Goal: Communication & Community: Answer question/provide support

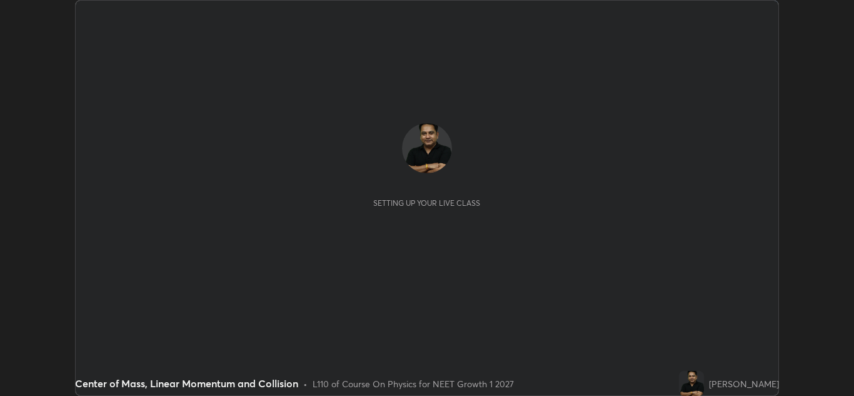
scroll to position [396, 854]
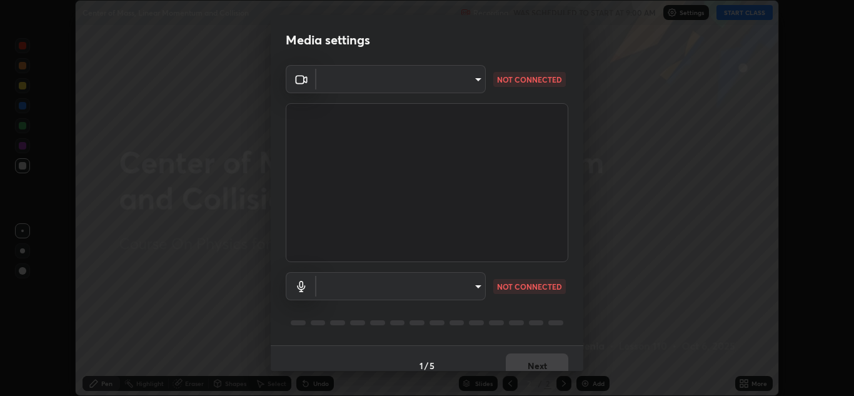
type input "1e49b53be58bf3658c32ba4c8e2538d2601885ca91182b01ba969948c87b8f29"
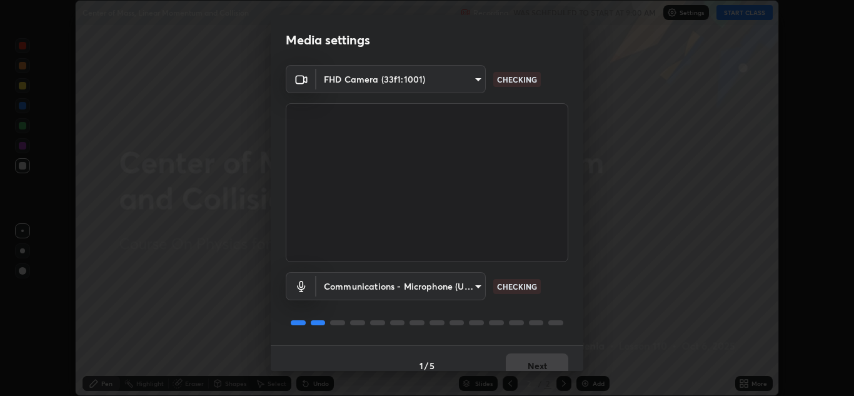
click at [462, 281] on body "Erase all Center of Mass, Linear Momentum and Collision Recording WAS SCHEDULED…" at bounding box center [427, 198] width 854 height 396
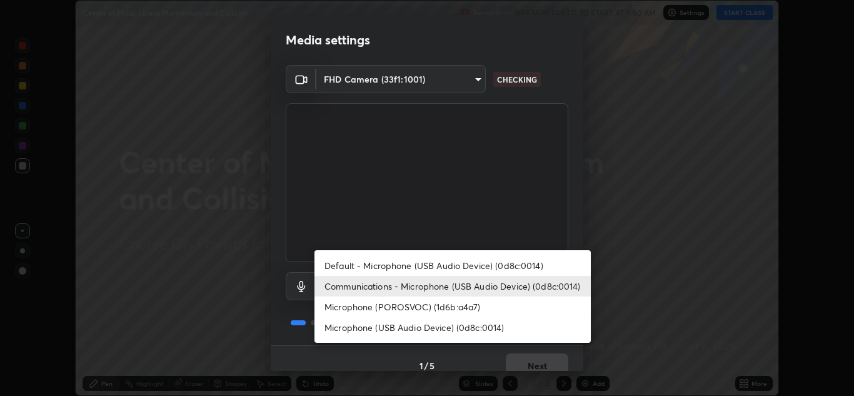
click at [457, 328] on li "Microphone (USB Audio Device) (0d8c:0014)" at bounding box center [453, 327] width 276 height 21
type input "f7c6ee8ef428f4c0c73a4799a386e724c784fa96b1b4d02d3a2d8c83d75c84bb"
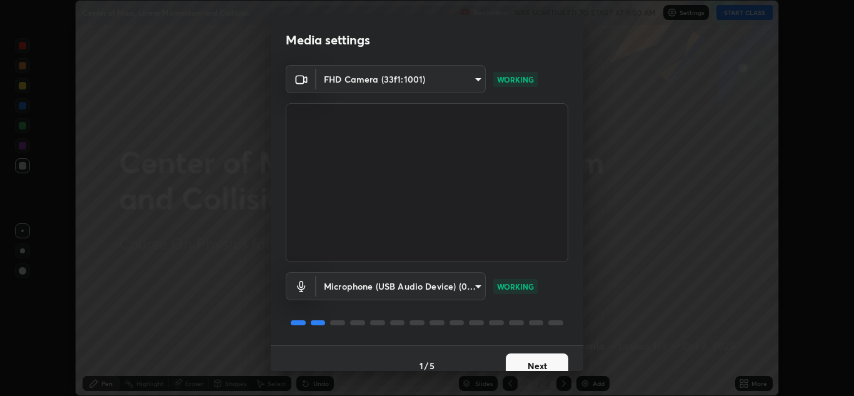
click at [534, 361] on button "Next" at bounding box center [537, 365] width 63 height 25
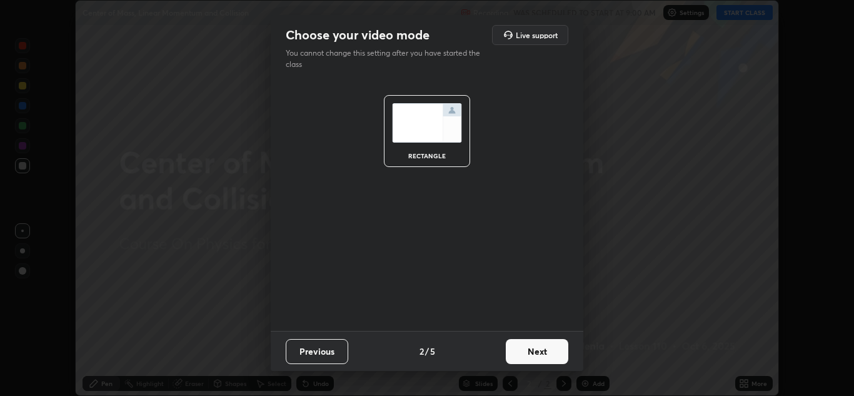
click at [532, 348] on button "Next" at bounding box center [537, 351] width 63 height 25
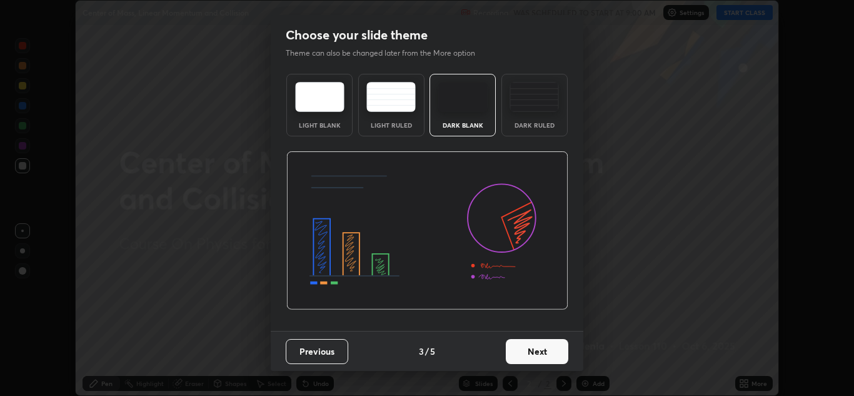
click at [527, 348] on button "Next" at bounding box center [537, 351] width 63 height 25
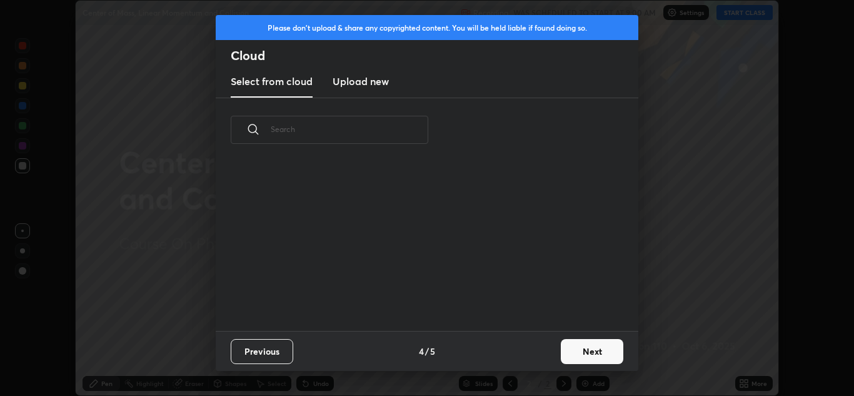
scroll to position [169, 402]
click at [372, 84] on h3 "Upload new" at bounding box center [361, 81] width 56 height 15
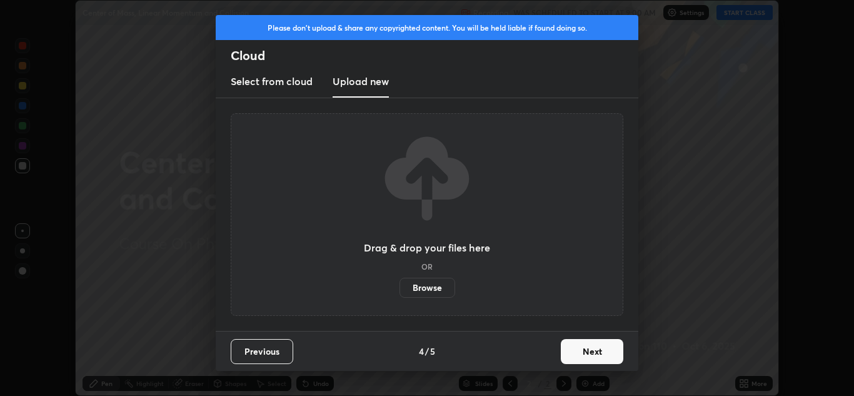
click at [426, 283] on label "Browse" at bounding box center [428, 288] width 56 height 20
click at [400, 283] on input "Browse" at bounding box center [400, 288] width 0 height 20
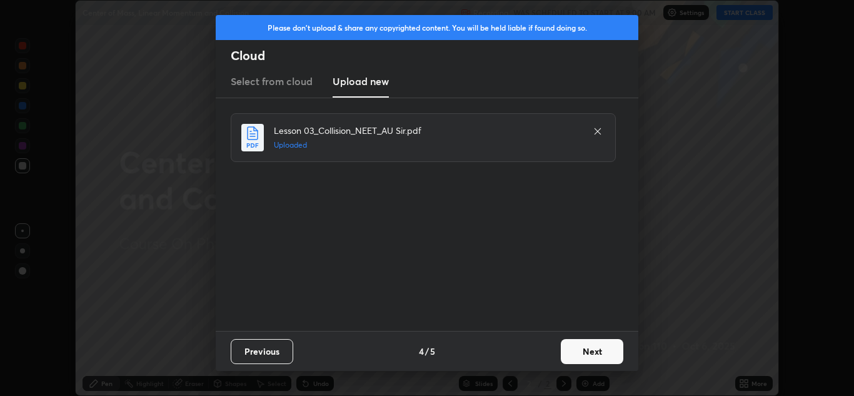
click at [589, 351] on button "Next" at bounding box center [592, 351] width 63 height 25
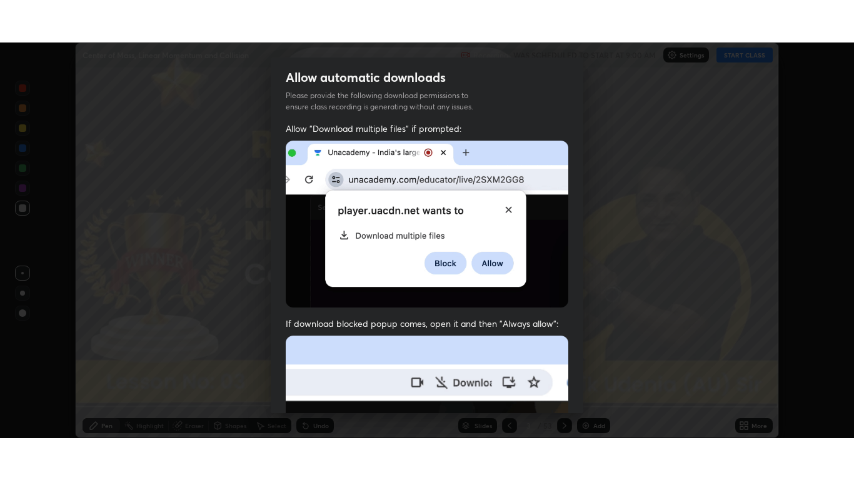
scroll to position [270, 0]
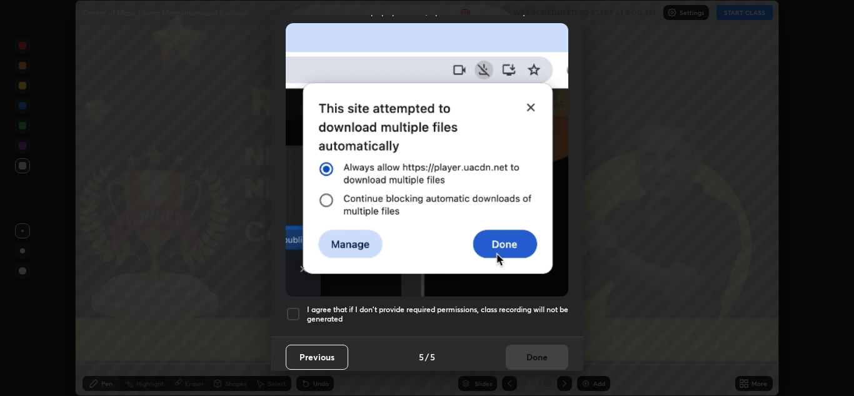
click at [296, 307] on div at bounding box center [293, 313] width 15 height 15
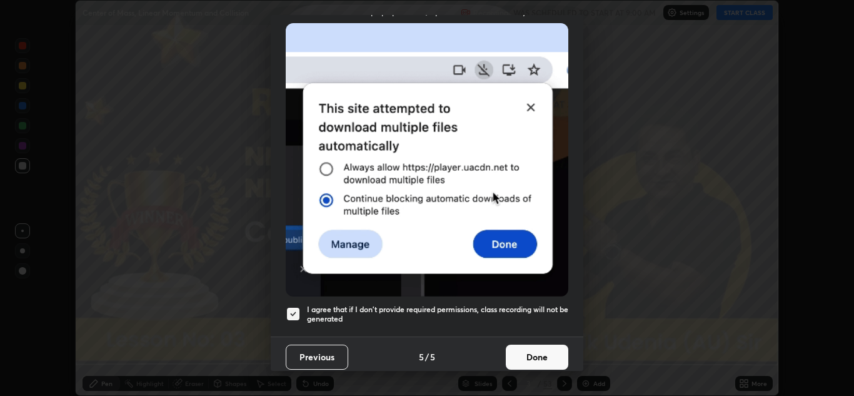
click at [532, 350] on button "Done" at bounding box center [537, 357] width 63 height 25
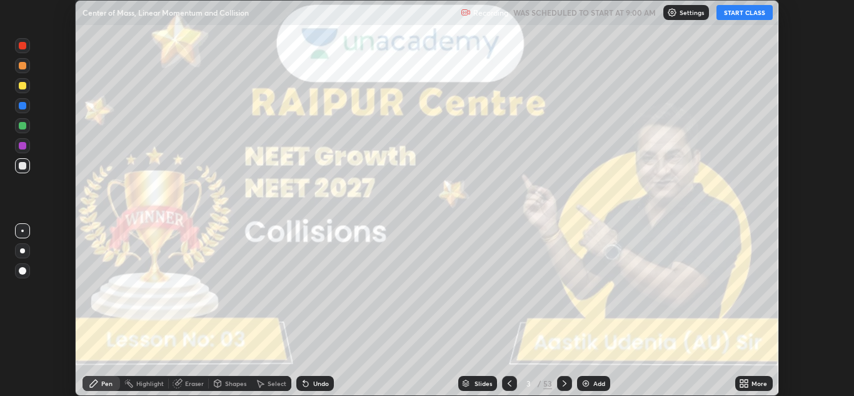
click at [744, 382] on icon at bounding box center [742, 381] width 3 height 3
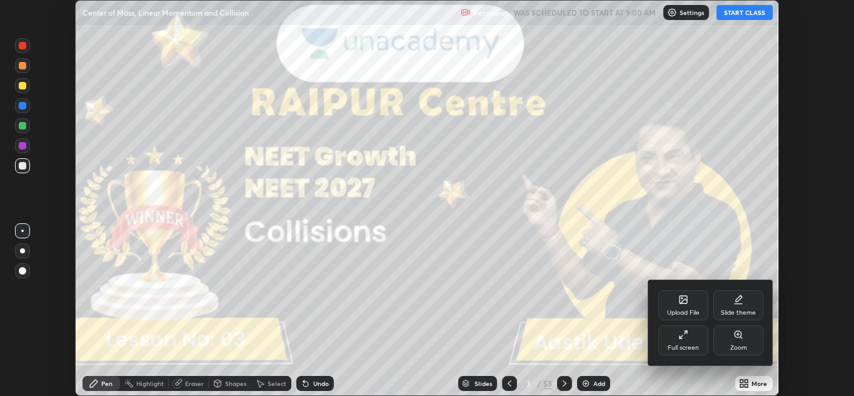
click at [683, 343] on div "Full screen" at bounding box center [684, 340] width 50 height 30
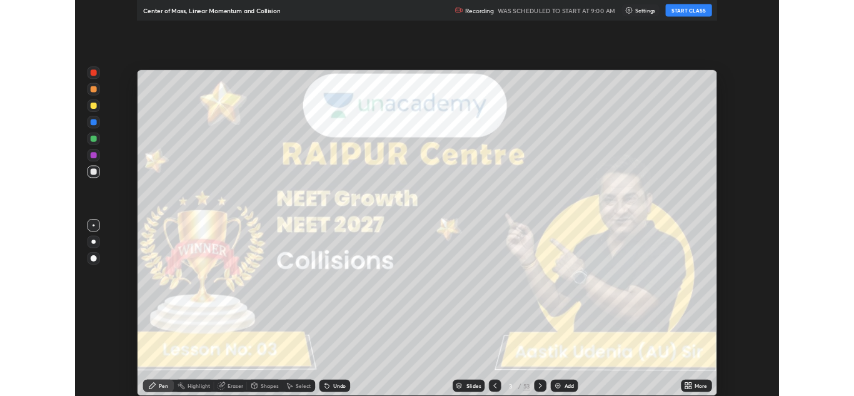
scroll to position [480, 854]
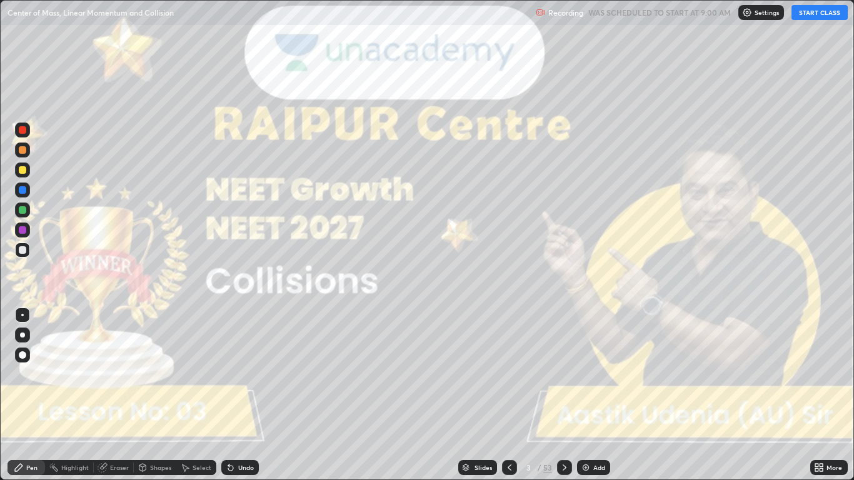
click at [811, 14] on button "START CLASS" at bounding box center [820, 12] width 56 height 15
click at [21, 335] on div at bounding box center [22, 335] width 5 height 5
click at [564, 395] on icon at bounding box center [565, 468] width 10 height 10
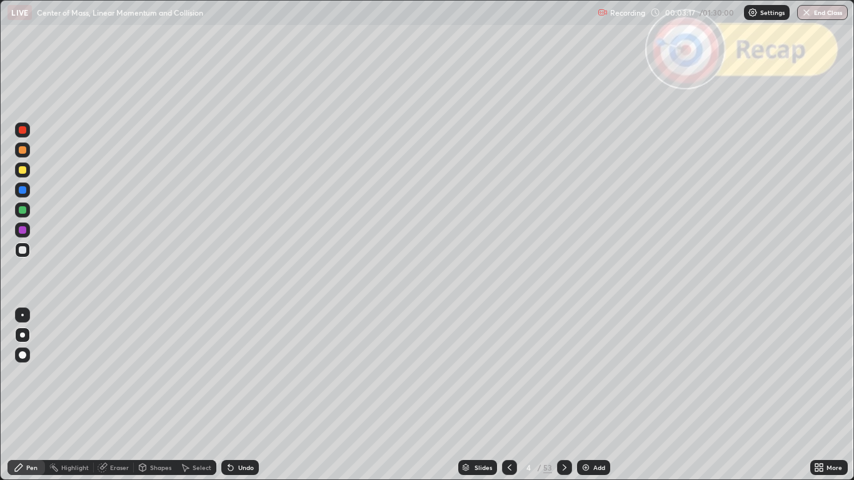
click at [563, 395] on icon at bounding box center [565, 468] width 10 height 10
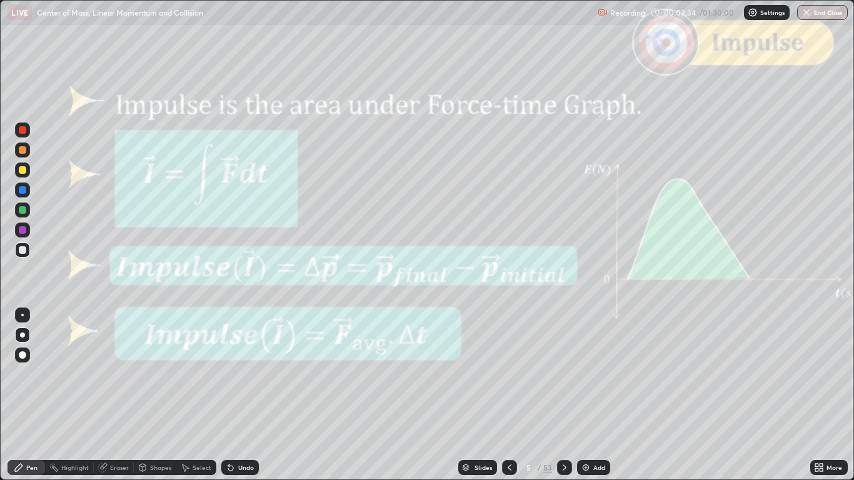
click at [565, 395] on icon at bounding box center [565, 468] width 10 height 10
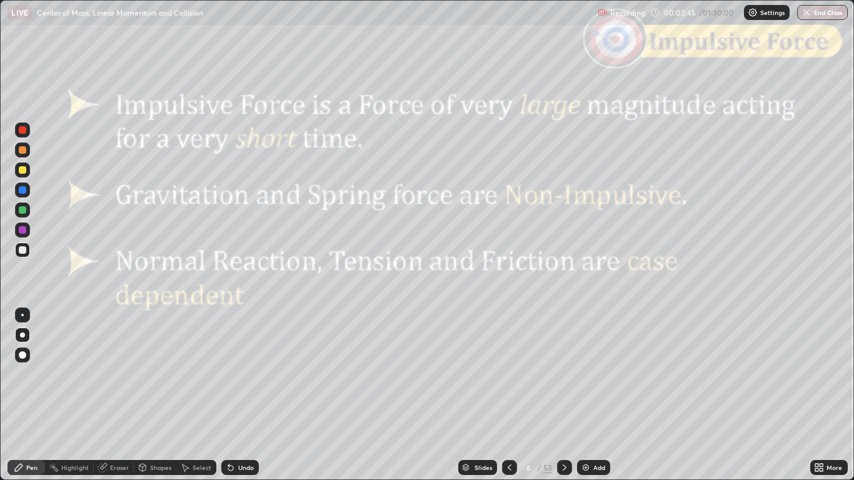
click at [564, 395] on icon at bounding box center [565, 468] width 10 height 10
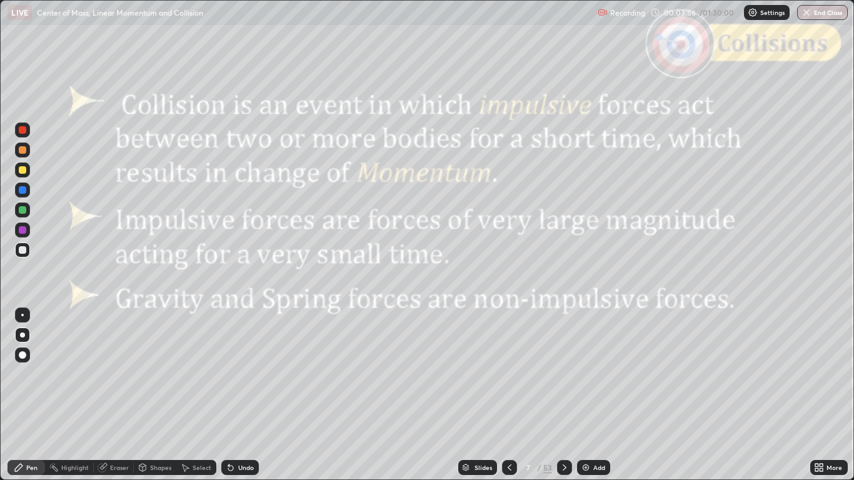
click at [564, 395] on icon at bounding box center [565, 468] width 10 height 10
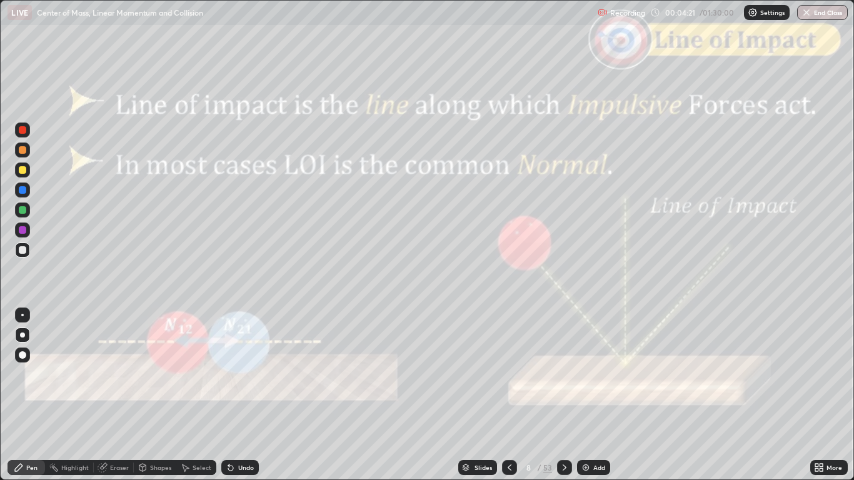
click at [564, 395] on icon at bounding box center [565, 468] width 4 height 6
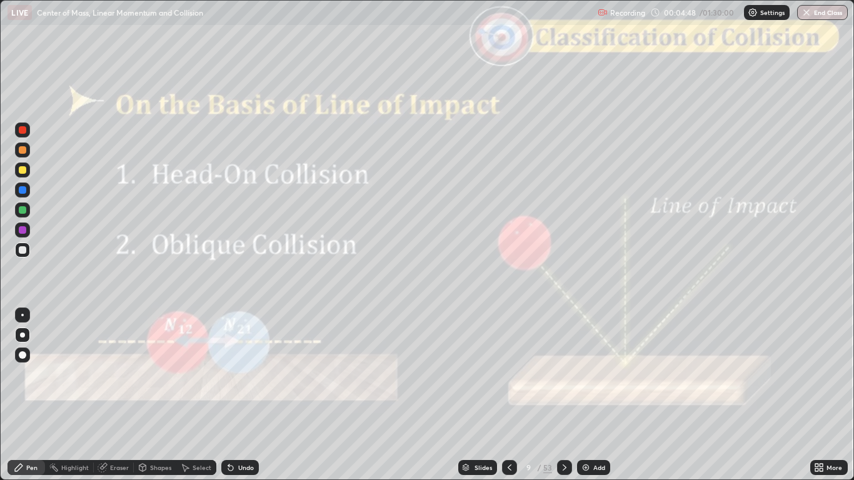
click at [563, 395] on icon at bounding box center [565, 468] width 4 height 6
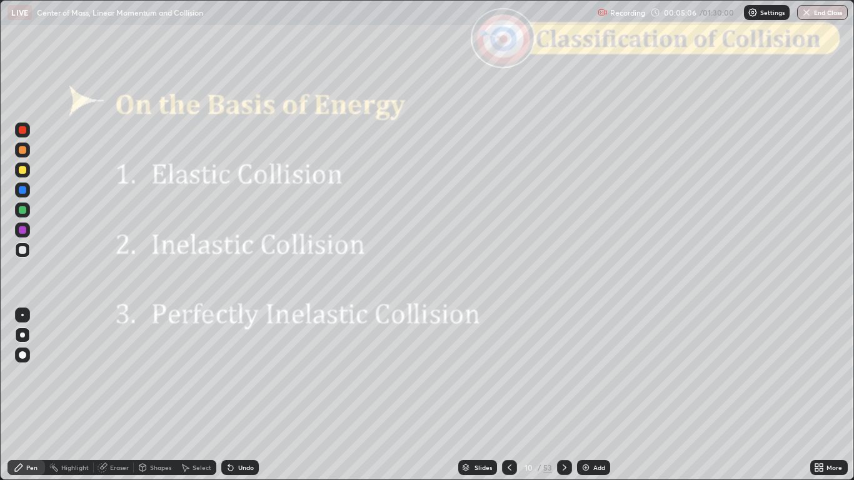
click at [562, 395] on icon at bounding box center [565, 468] width 10 height 10
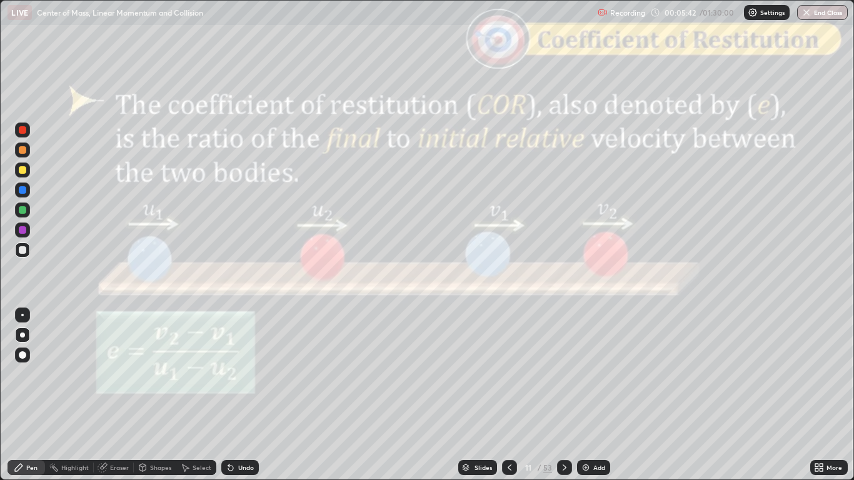
click at [562, 395] on icon at bounding box center [565, 468] width 10 height 10
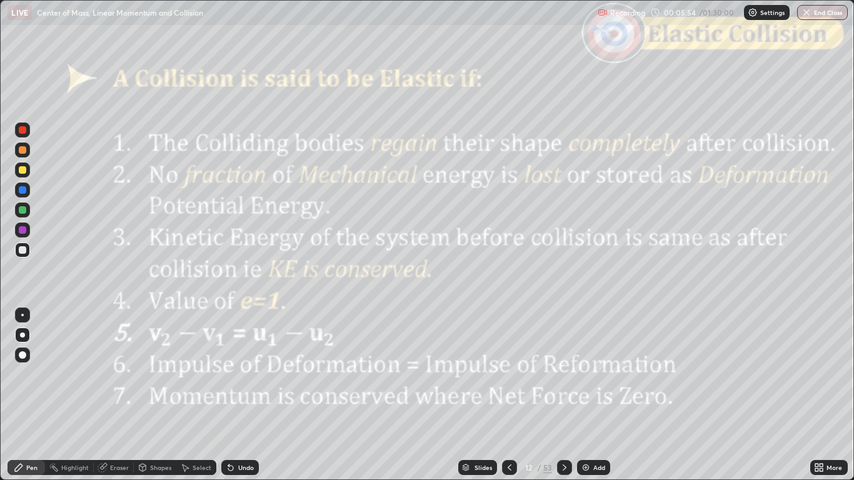
click at [563, 395] on icon at bounding box center [565, 468] width 10 height 10
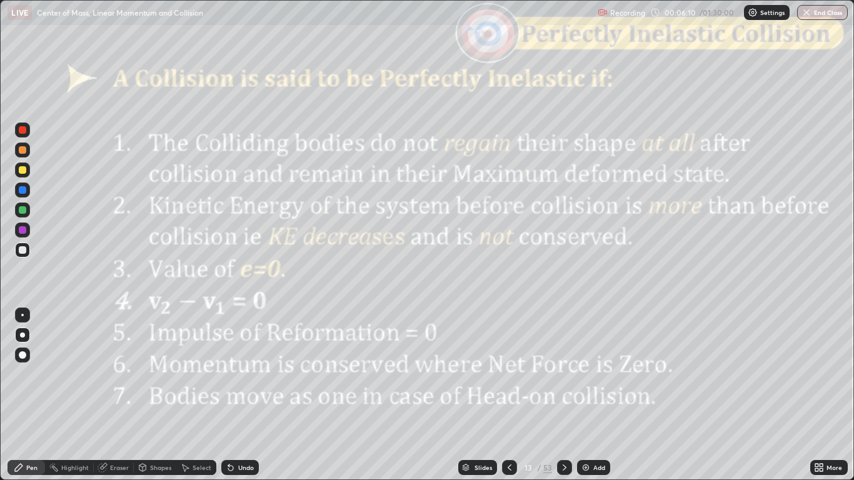
click at [565, 395] on icon at bounding box center [565, 468] width 10 height 10
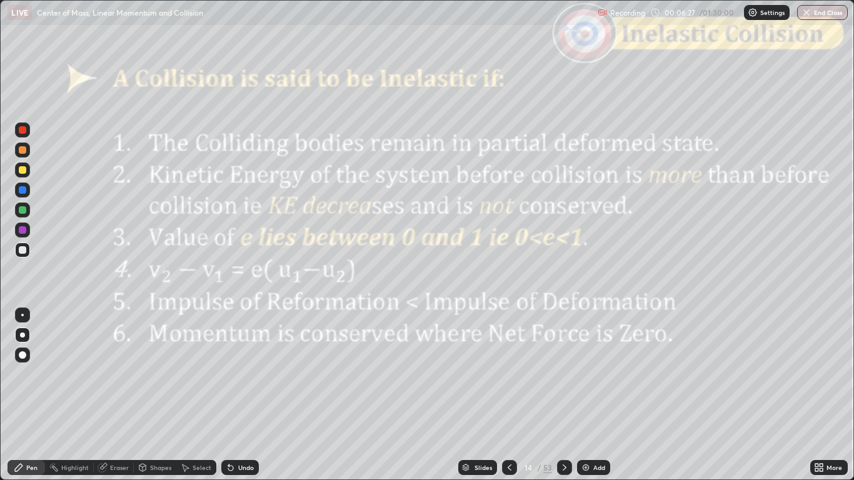
click at [563, 395] on icon at bounding box center [565, 468] width 10 height 10
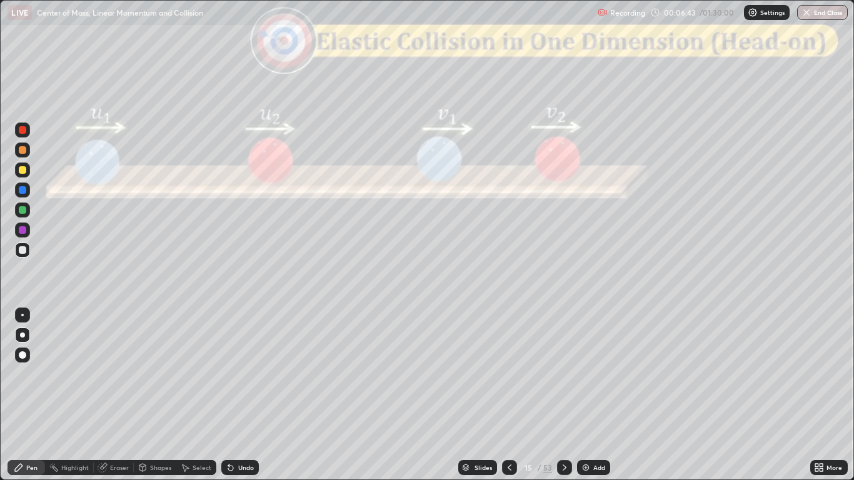
click at [161, 395] on div "Shapes" at bounding box center [160, 468] width 21 height 6
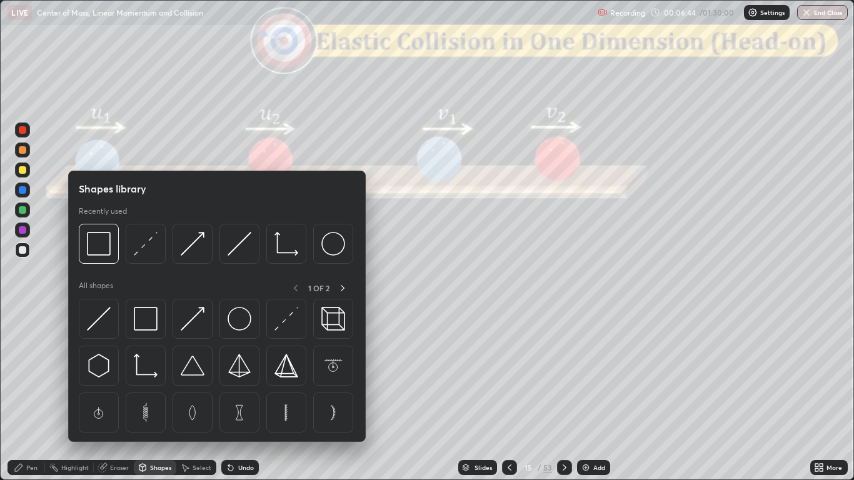
click at [25, 132] on div at bounding box center [23, 130] width 8 height 8
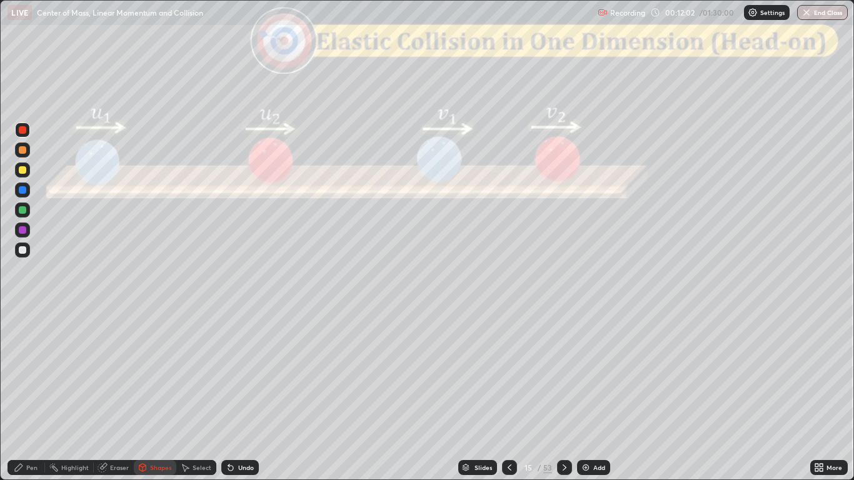
click at [24, 395] on icon at bounding box center [19, 468] width 10 height 10
click at [22, 248] on div at bounding box center [23, 250] width 8 height 8
click at [23, 189] on div at bounding box center [23, 190] width 8 height 8
click at [22, 131] on div at bounding box center [23, 130] width 8 height 8
click at [19, 249] on div at bounding box center [23, 250] width 8 height 8
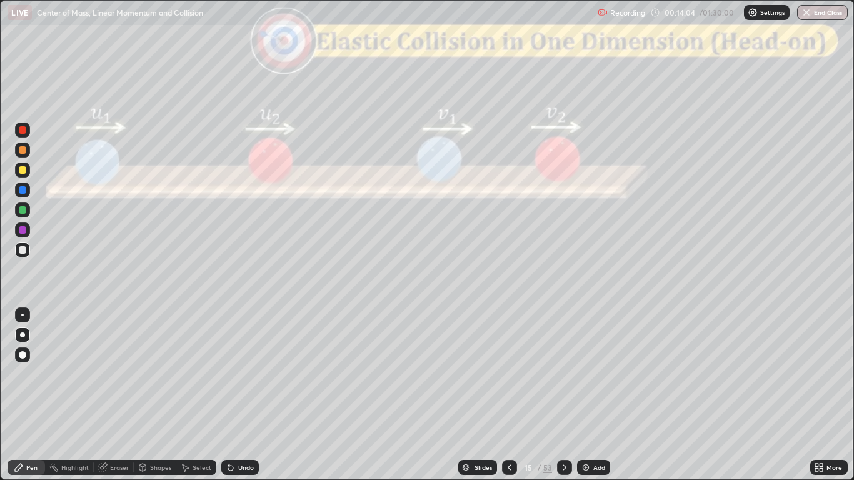
click at [238, 395] on div "Undo" at bounding box center [246, 468] width 16 height 6
click at [21, 228] on div at bounding box center [23, 230] width 8 height 8
click at [22, 248] on div at bounding box center [23, 250] width 8 height 8
click at [151, 395] on div "Shapes" at bounding box center [160, 468] width 21 height 6
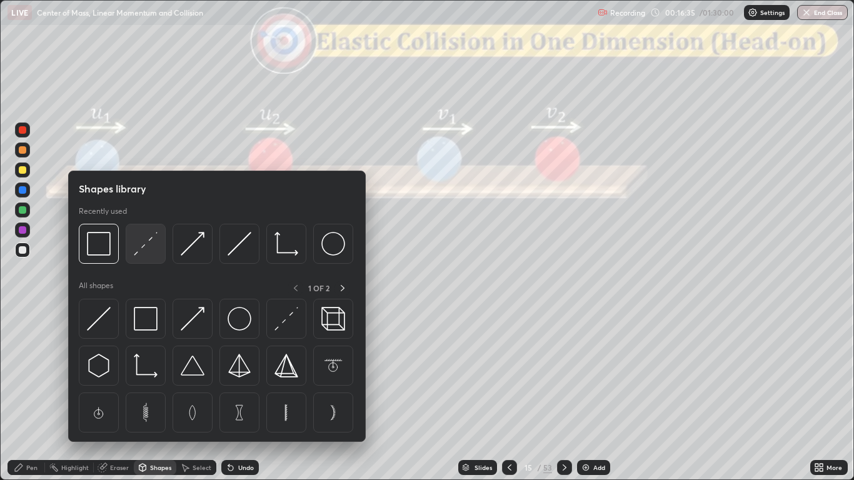
click at [150, 251] on img at bounding box center [146, 244] width 24 height 24
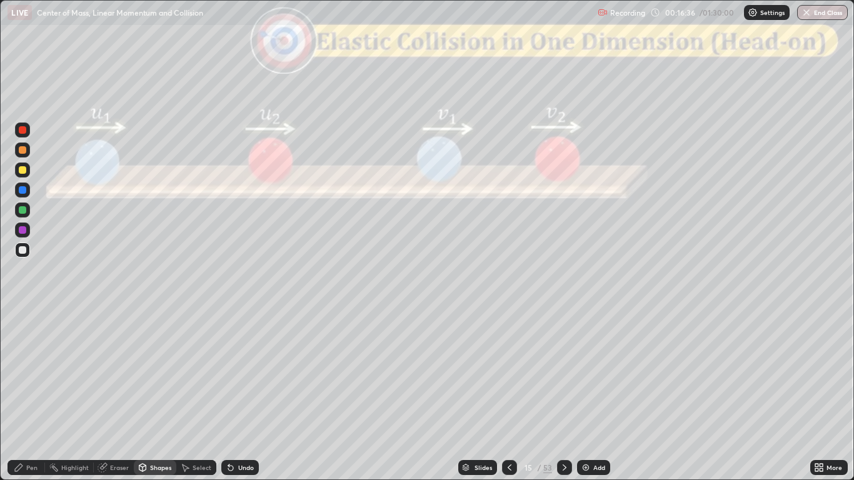
click at [23, 131] on div at bounding box center [23, 130] width 8 height 8
click at [27, 395] on div "Pen" at bounding box center [31, 468] width 11 height 6
click at [19, 249] on div at bounding box center [23, 250] width 8 height 8
click at [226, 395] on icon at bounding box center [231, 468] width 10 height 10
click at [154, 395] on div "Shapes" at bounding box center [160, 468] width 21 height 6
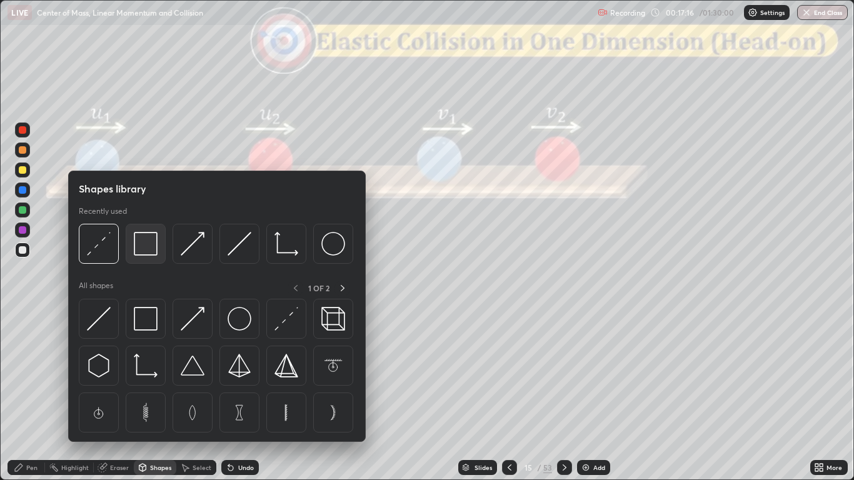
click at [142, 246] on img at bounding box center [146, 244] width 24 height 24
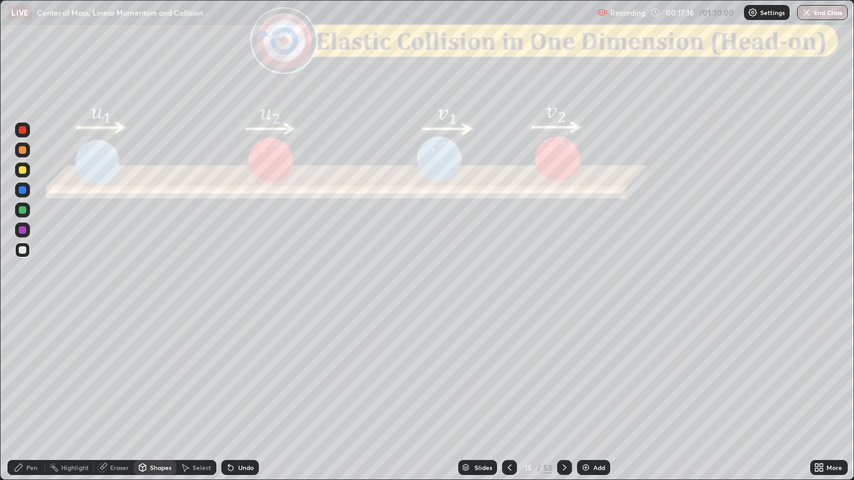
click at [23, 131] on div at bounding box center [23, 130] width 8 height 8
click at [13, 395] on div "Pen" at bounding box center [27, 467] width 38 height 15
click at [154, 395] on div "Shapes" at bounding box center [155, 467] width 43 height 15
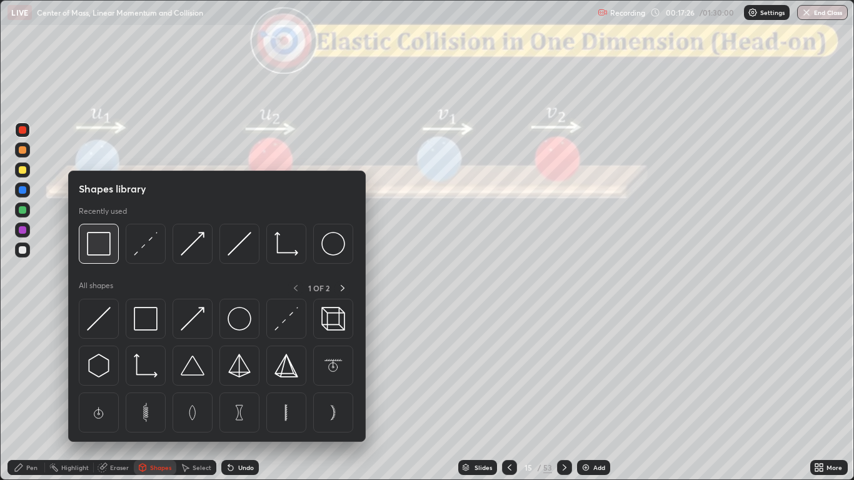
click at [96, 244] on img at bounding box center [99, 244] width 24 height 24
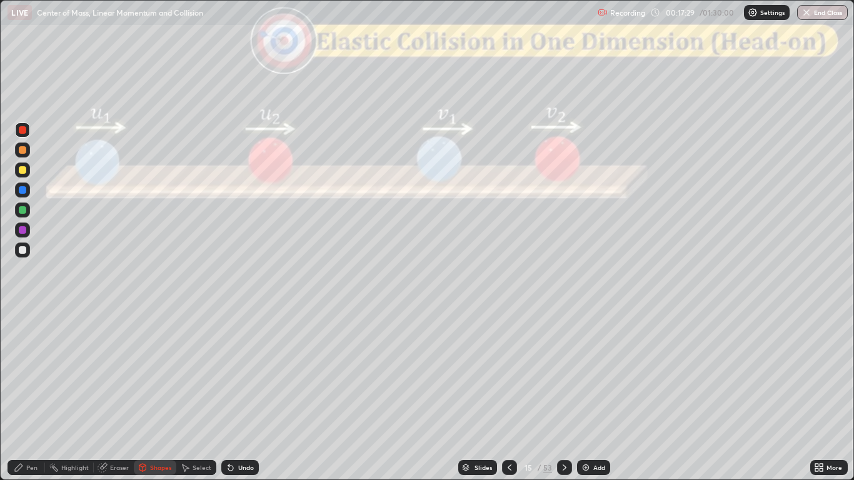
click at [21, 395] on div "Pen" at bounding box center [27, 467] width 38 height 15
click at [564, 395] on icon at bounding box center [565, 468] width 10 height 10
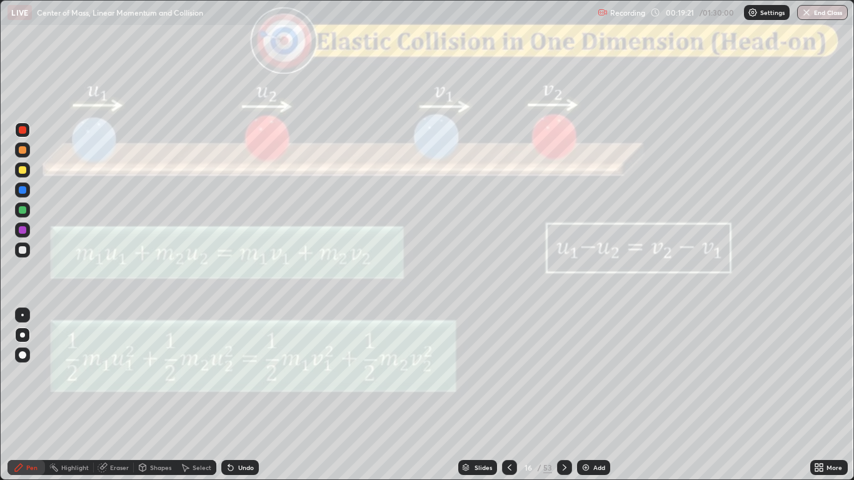
click at [23, 130] on div at bounding box center [23, 130] width 8 height 8
click at [564, 395] on icon at bounding box center [565, 468] width 10 height 10
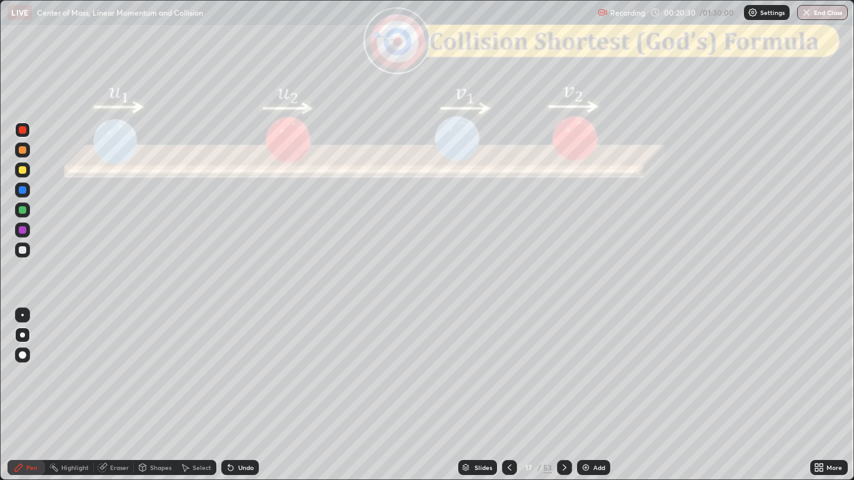
click at [509, 395] on icon at bounding box center [510, 468] width 10 height 10
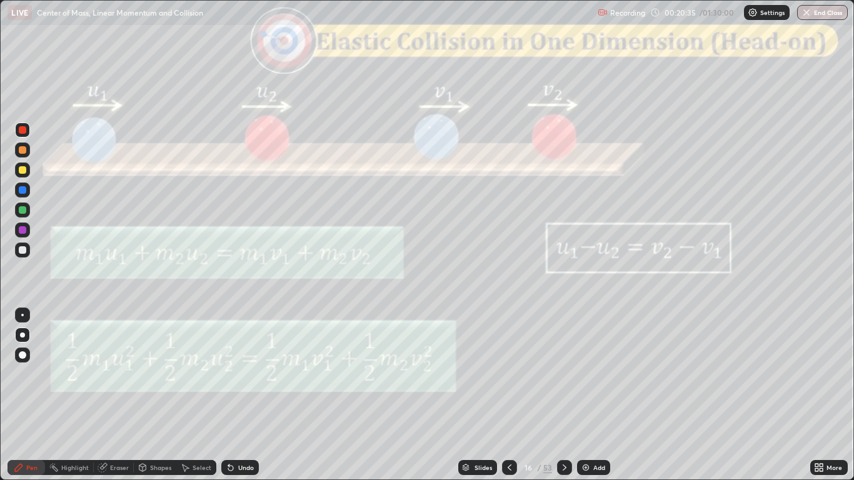
click at [562, 395] on icon at bounding box center [565, 468] width 10 height 10
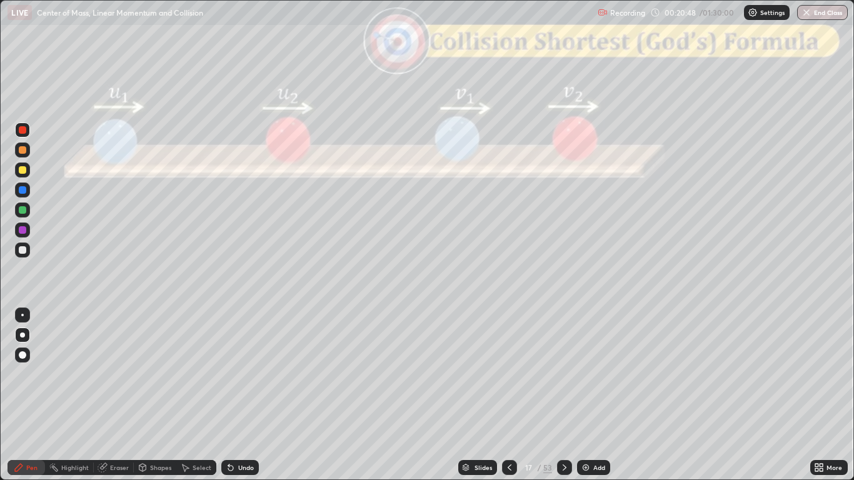
click at [21, 251] on div at bounding box center [23, 250] width 8 height 8
click at [507, 395] on icon at bounding box center [510, 468] width 10 height 10
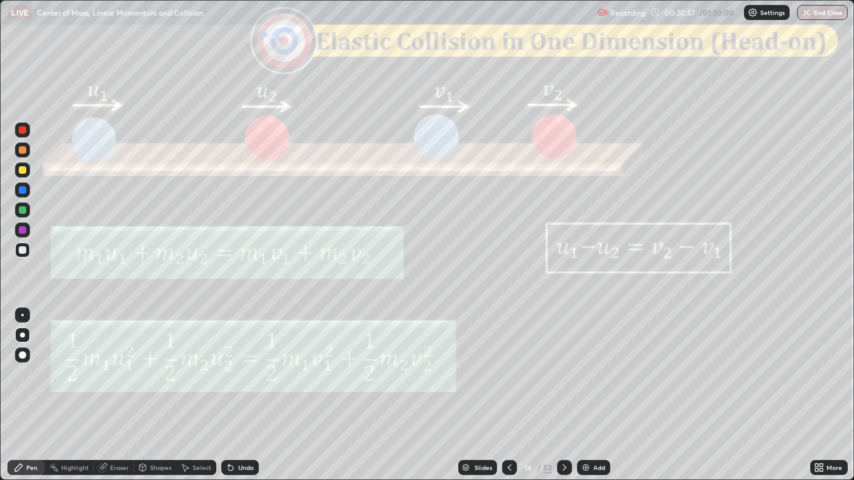
click at [565, 395] on icon at bounding box center [565, 468] width 4 height 6
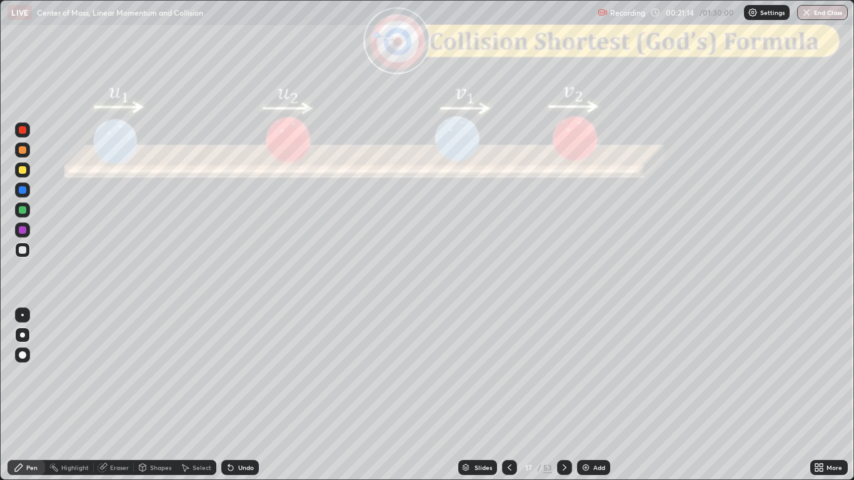
click at [159, 395] on div "Shapes" at bounding box center [160, 468] width 21 height 6
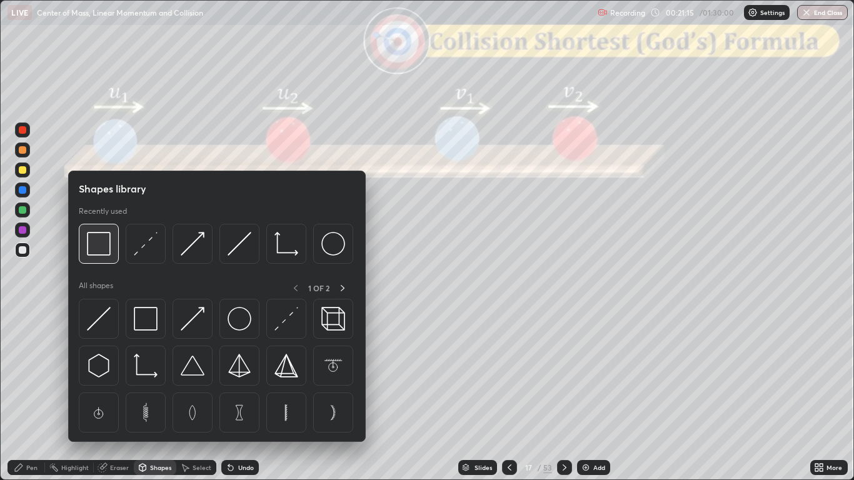
click at [104, 253] on img at bounding box center [99, 244] width 24 height 24
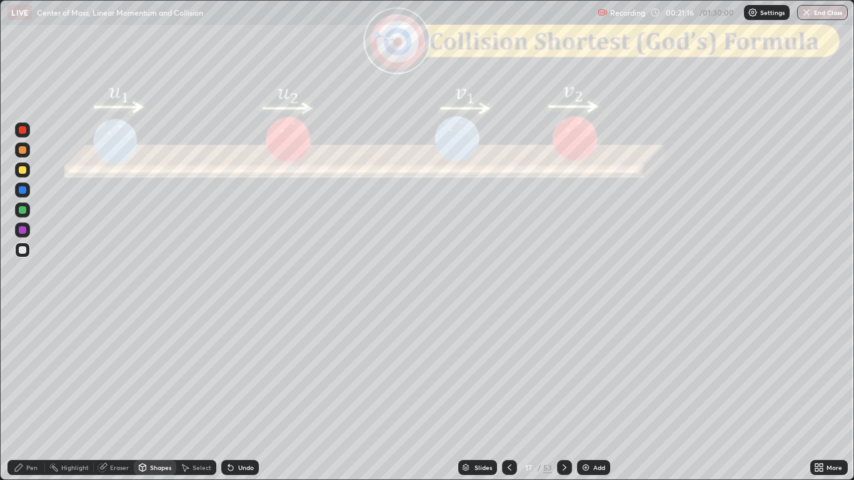
click at [22, 131] on div at bounding box center [23, 130] width 8 height 8
click at [245, 395] on div "Undo" at bounding box center [246, 468] width 16 height 6
click at [241, 395] on div "Undo" at bounding box center [240, 467] width 38 height 15
click at [21, 251] on div at bounding box center [23, 250] width 8 height 8
click at [25, 395] on div "Pen" at bounding box center [27, 467] width 38 height 15
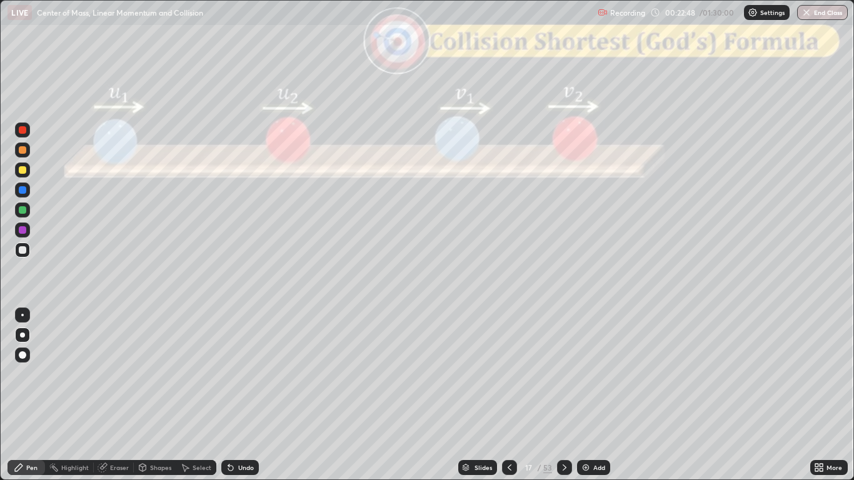
click at [153, 395] on div "Shapes" at bounding box center [160, 468] width 21 height 6
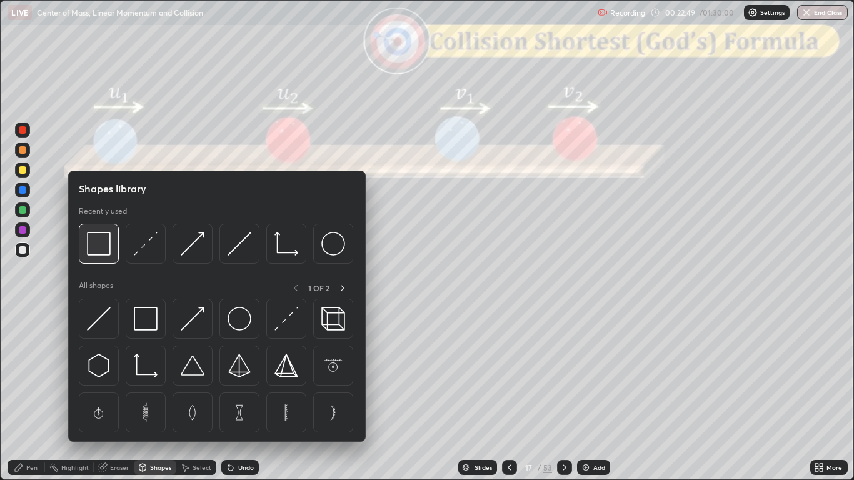
click at [97, 251] on img at bounding box center [99, 244] width 24 height 24
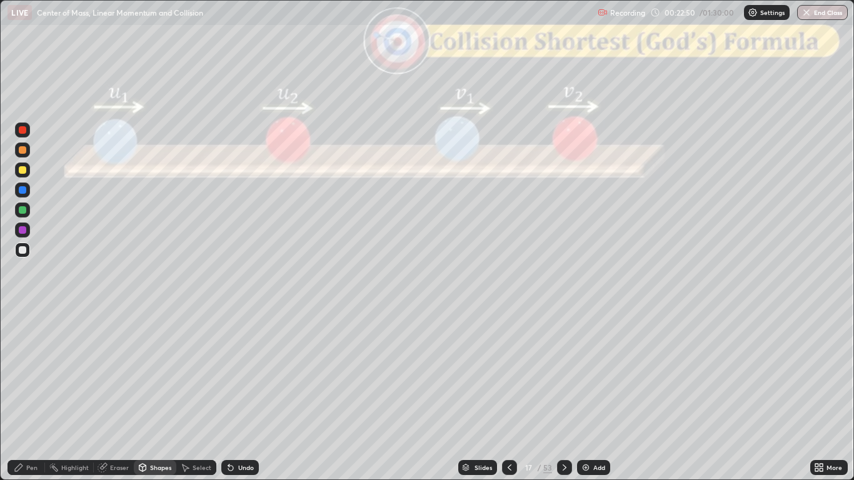
click at [23, 131] on div at bounding box center [23, 130] width 8 height 8
click at [28, 395] on div "Pen" at bounding box center [31, 468] width 11 height 6
click at [23, 170] on div at bounding box center [23, 170] width 8 height 8
click at [238, 395] on div "Undo" at bounding box center [240, 467] width 38 height 15
click at [153, 395] on div "Shapes" at bounding box center [160, 468] width 21 height 6
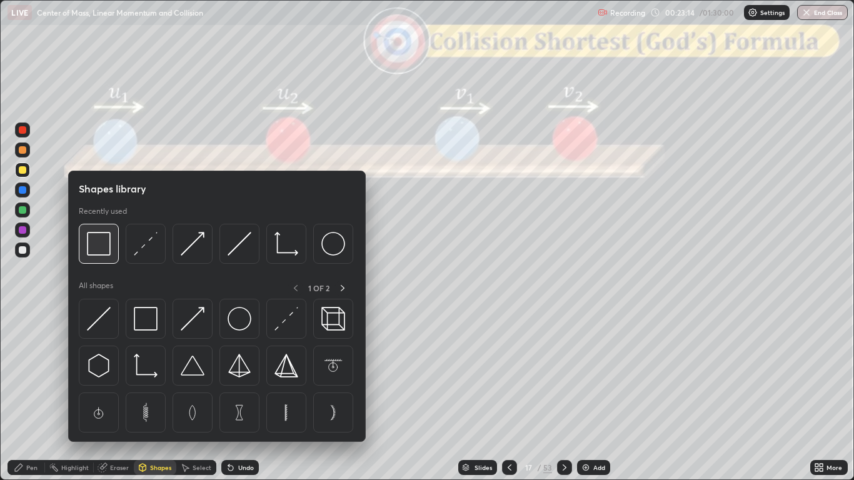
click at [99, 248] on img at bounding box center [99, 244] width 24 height 24
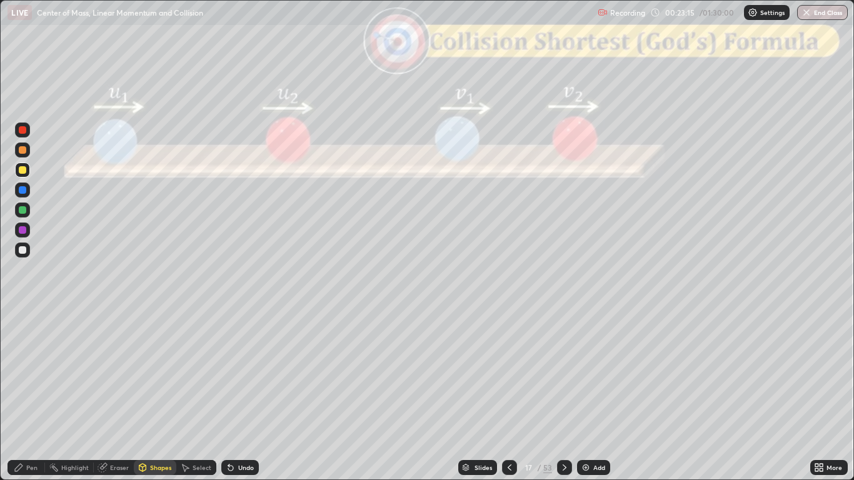
click at [23, 133] on div at bounding box center [23, 130] width 8 height 8
click at [19, 395] on icon at bounding box center [19, 468] width 8 height 8
click at [565, 395] on icon at bounding box center [565, 468] width 10 height 10
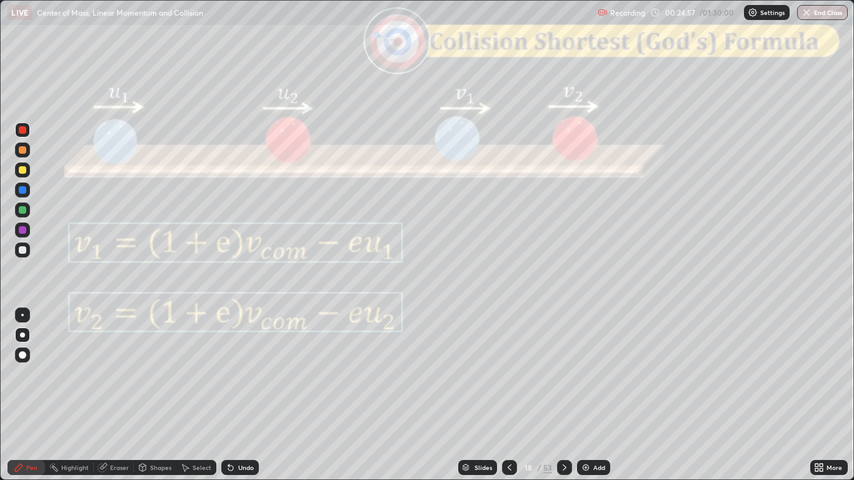
click at [562, 395] on div at bounding box center [564, 467] width 15 height 15
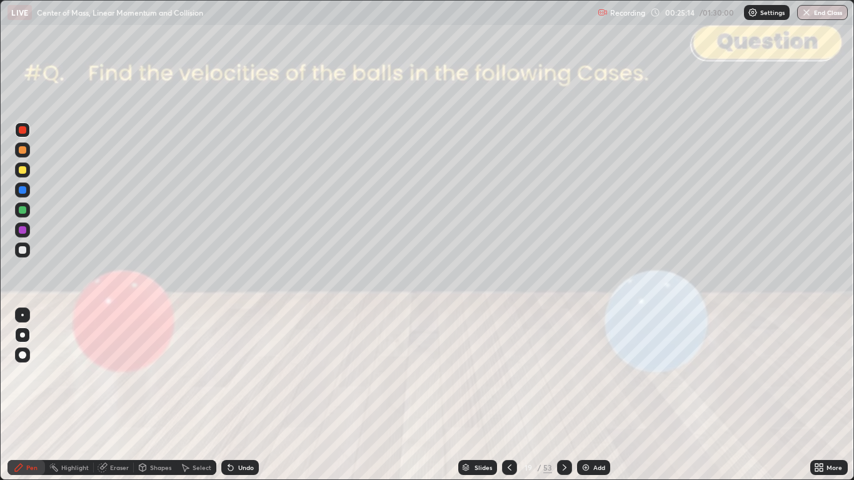
click at [154, 395] on div "Shapes" at bounding box center [160, 468] width 21 height 6
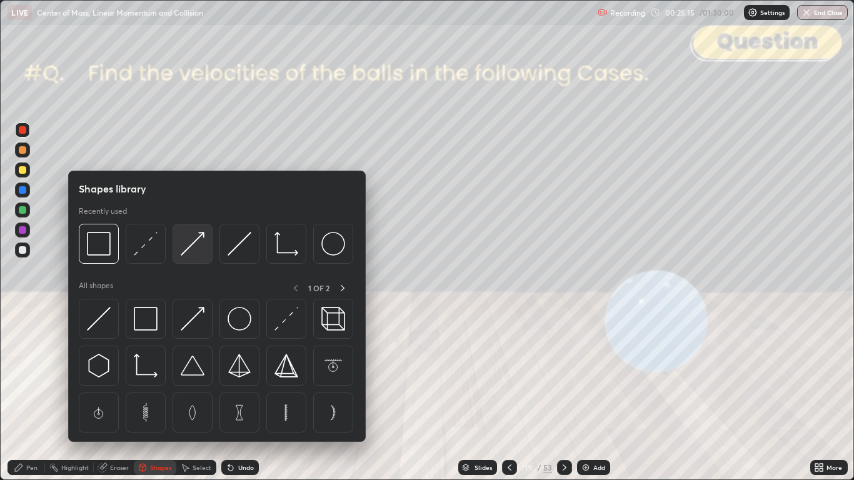
click at [197, 247] on img at bounding box center [193, 244] width 24 height 24
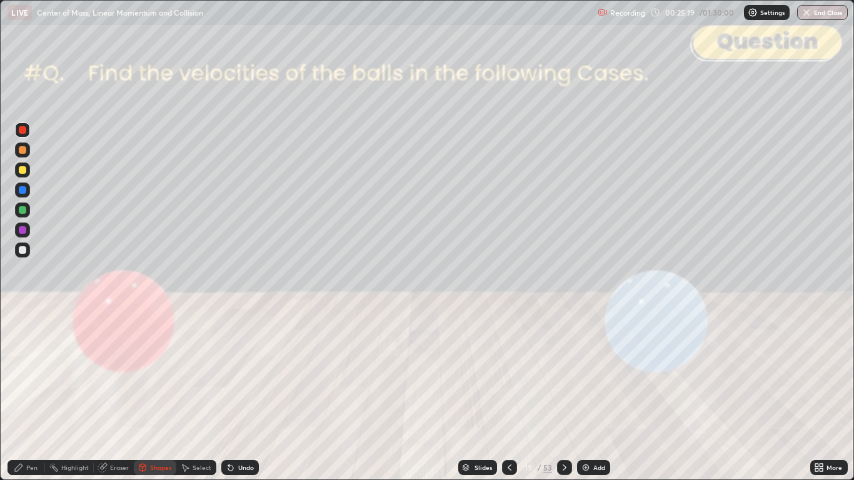
click at [25, 395] on div "Pen" at bounding box center [27, 467] width 38 height 15
click at [20, 192] on div at bounding box center [23, 190] width 8 height 8
click at [154, 395] on div "Shapes" at bounding box center [160, 468] width 21 height 6
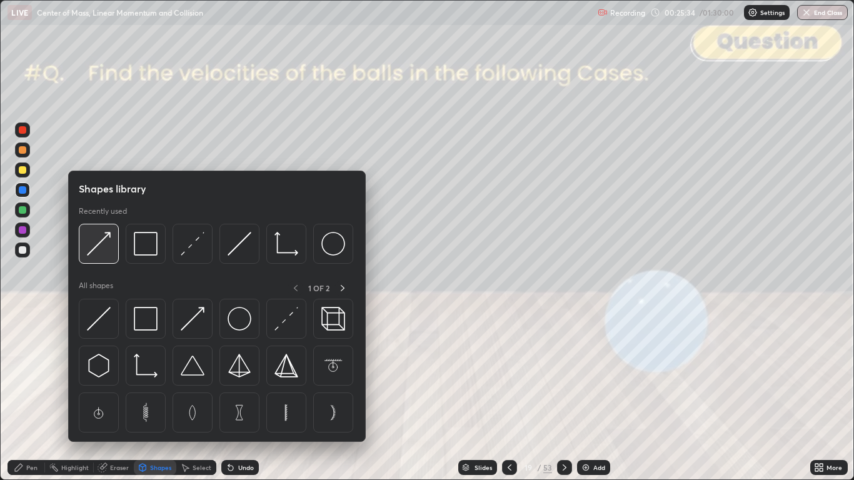
click at [102, 250] on img at bounding box center [99, 244] width 24 height 24
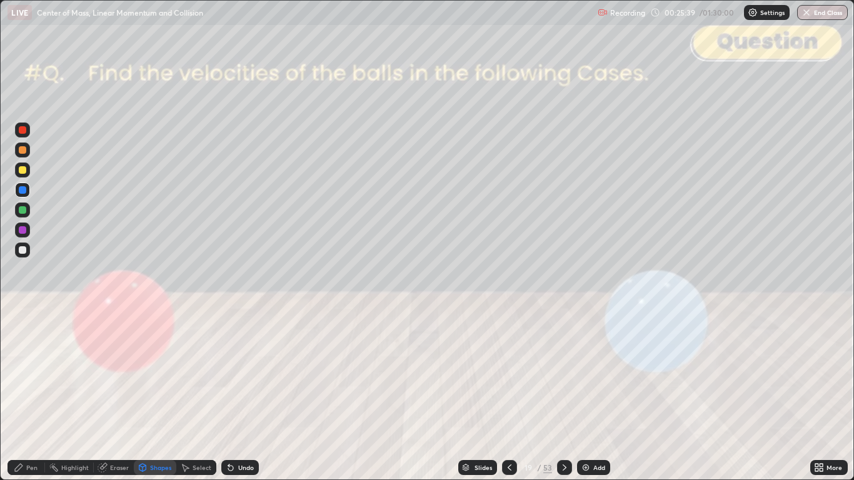
click at [26, 395] on div "Pen" at bounding box center [27, 467] width 38 height 15
click at [509, 395] on icon at bounding box center [510, 468] width 10 height 10
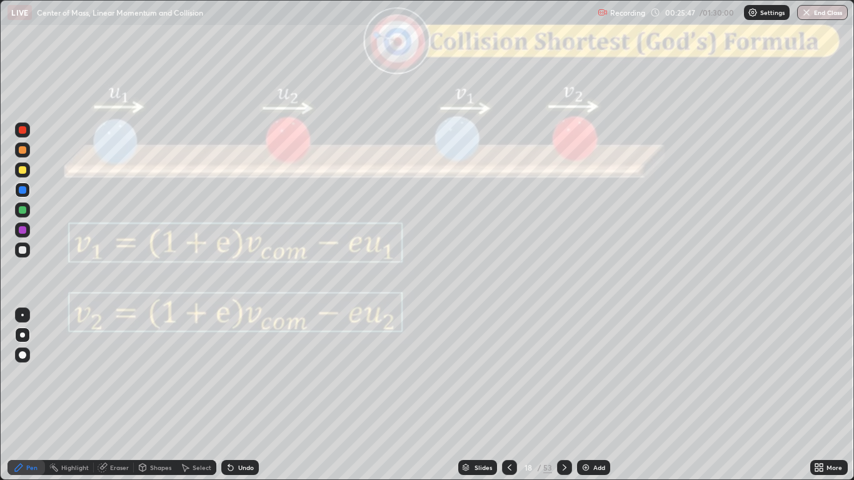
click at [509, 395] on icon at bounding box center [510, 468] width 4 height 6
click at [564, 395] on icon at bounding box center [565, 468] width 10 height 10
click at [563, 395] on icon at bounding box center [565, 468] width 10 height 10
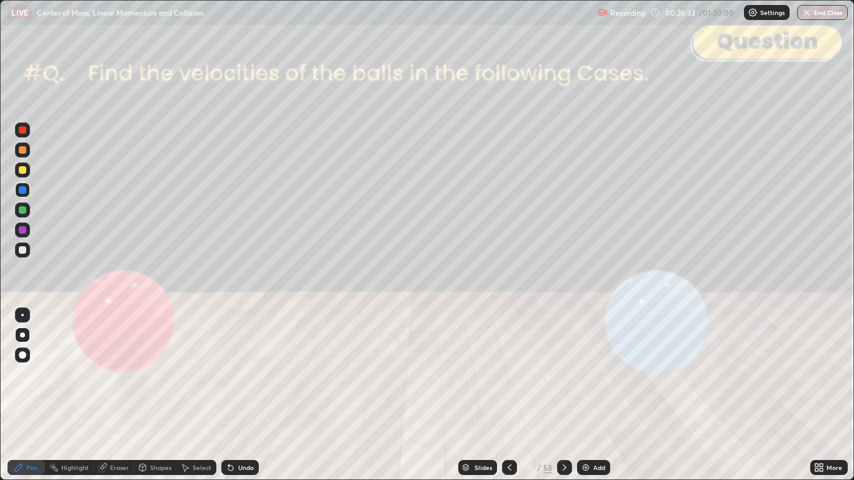
click at [24, 171] on div at bounding box center [23, 170] width 8 height 8
click at [243, 395] on div "Undo" at bounding box center [246, 468] width 16 height 6
click at [24, 131] on div at bounding box center [23, 130] width 8 height 8
click at [249, 395] on div "Undo" at bounding box center [246, 468] width 16 height 6
click at [21, 191] on div at bounding box center [23, 190] width 8 height 8
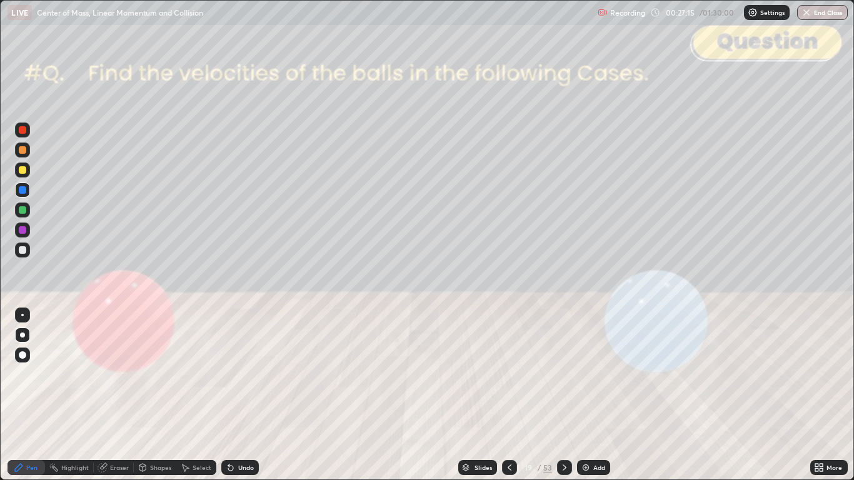
click at [23, 132] on div at bounding box center [23, 130] width 8 height 8
click at [21, 253] on div at bounding box center [23, 250] width 8 height 8
click at [121, 395] on div "Eraser" at bounding box center [119, 468] width 19 height 6
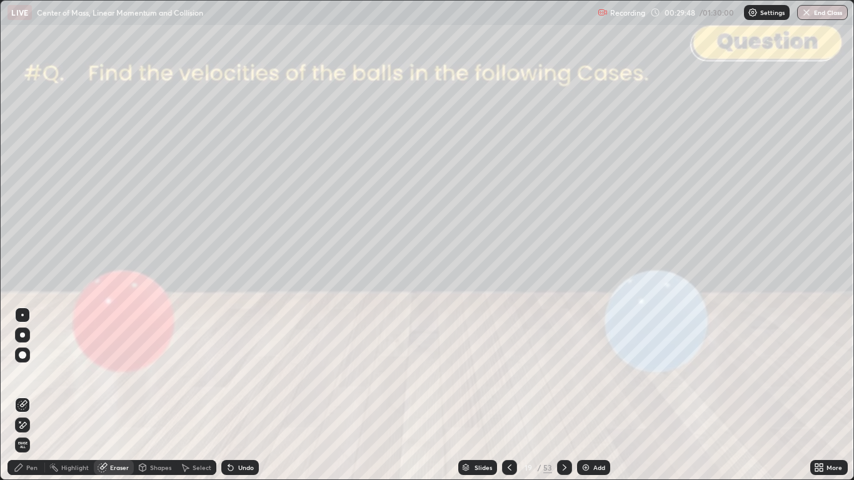
click at [28, 395] on div "Pen" at bounding box center [31, 468] width 11 height 6
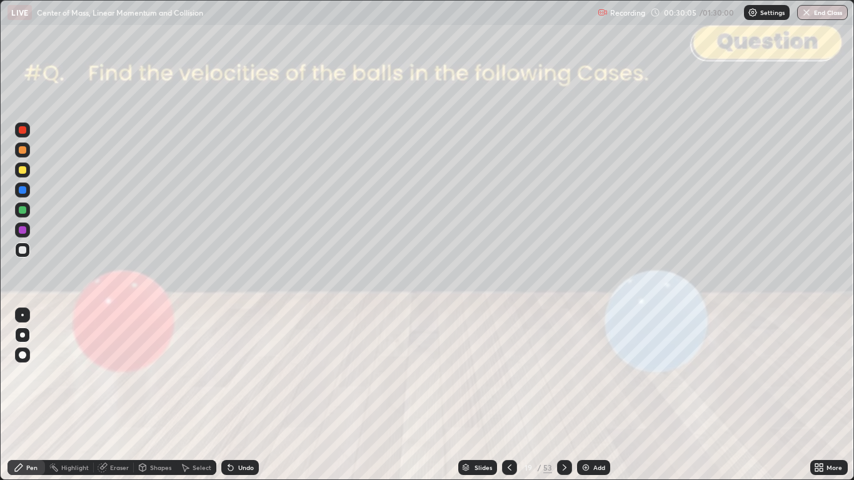
click at [238, 395] on div "Undo" at bounding box center [246, 468] width 16 height 6
click at [243, 395] on div "Undo" at bounding box center [246, 468] width 16 height 6
click at [149, 395] on div "Shapes" at bounding box center [155, 467] width 43 height 15
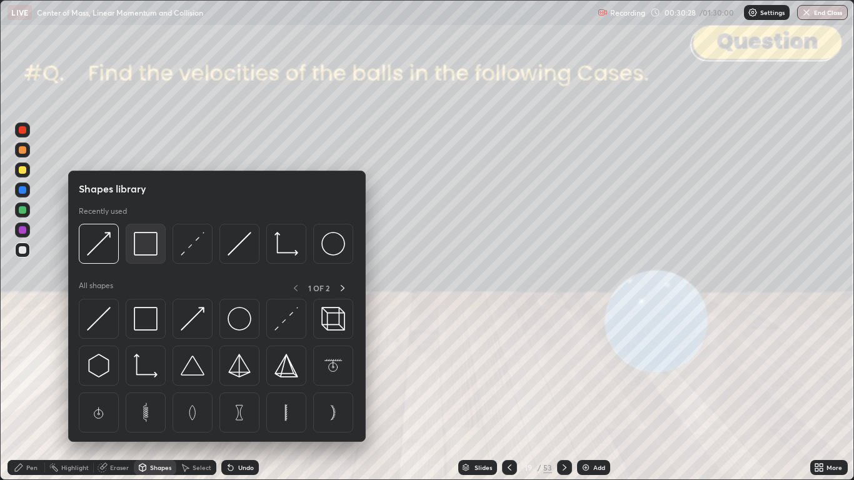
click at [146, 249] on img at bounding box center [146, 244] width 24 height 24
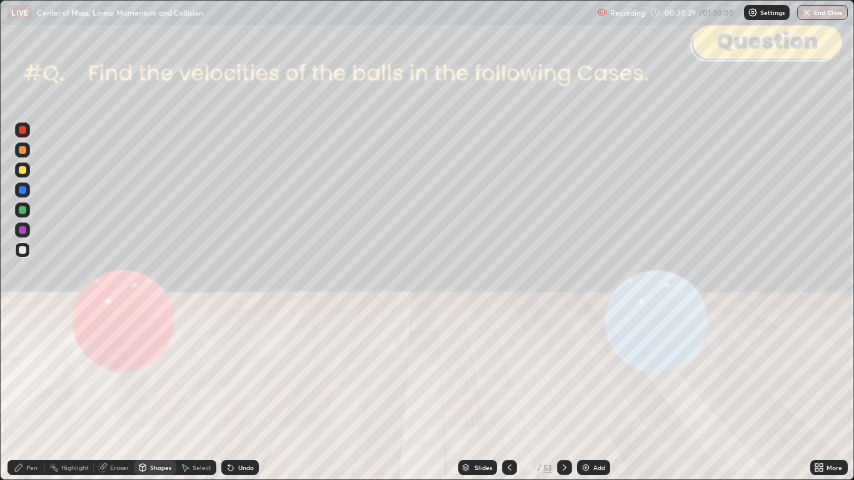
click at [23, 131] on div at bounding box center [23, 130] width 8 height 8
click at [19, 247] on div at bounding box center [23, 250] width 8 height 8
click at [25, 395] on div "Pen" at bounding box center [27, 467] width 38 height 15
click at [233, 395] on icon at bounding box center [231, 468] width 10 height 10
click at [159, 395] on div "Shapes" at bounding box center [160, 468] width 21 height 6
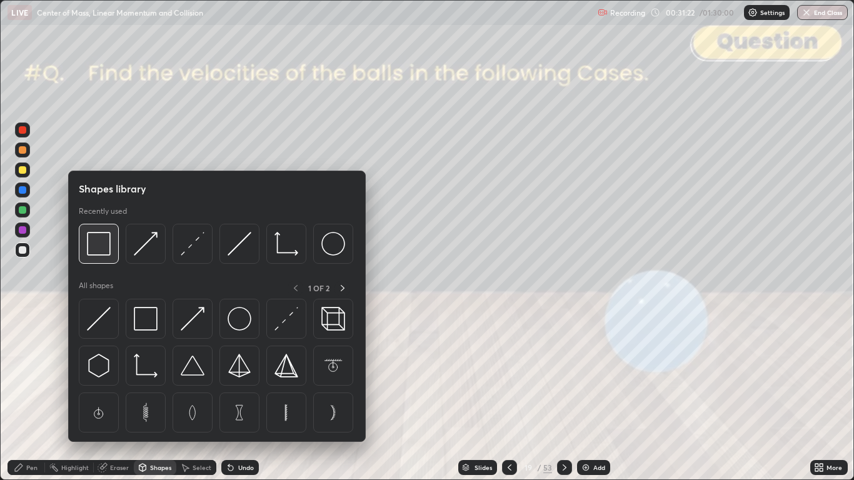
click at [102, 251] on img at bounding box center [99, 244] width 24 height 24
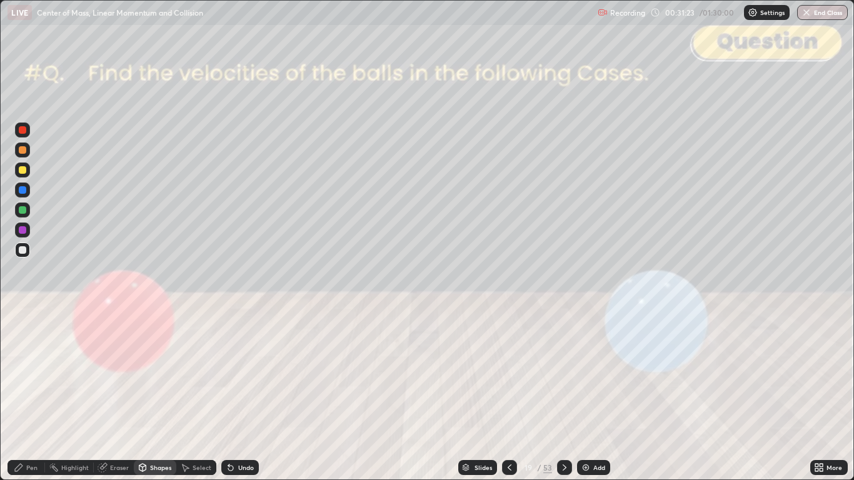
click at [24, 132] on div at bounding box center [23, 130] width 8 height 8
click at [564, 395] on icon at bounding box center [565, 468] width 10 height 10
click at [23, 395] on icon at bounding box center [19, 468] width 10 height 10
click at [23, 172] on div at bounding box center [23, 170] width 8 height 8
click at [23, 129] on div at bounding box center [23, 130] width 8 height 8
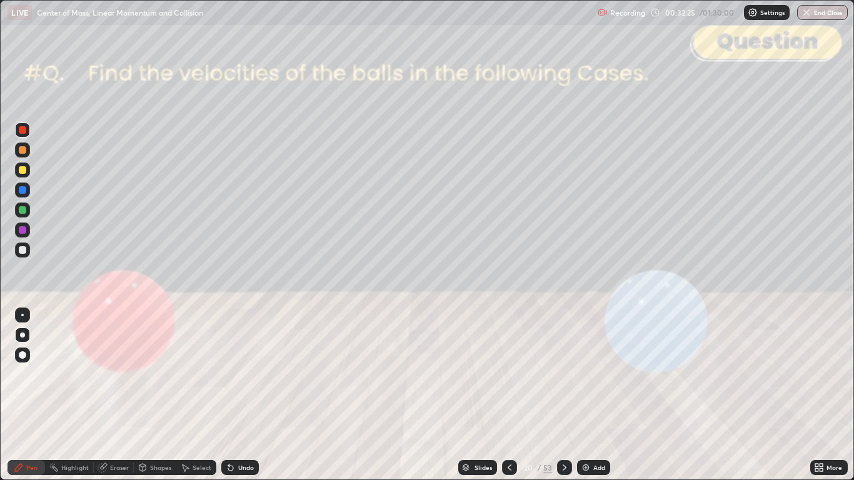
click at [245, 395] on div "Undo" at bounding box center [246, 468] width 16 height 6
click at [241, 395] on div "Undo" at bounding box center [240, 467] width 38 height 15
click at [152, 395] on div "Shapes" at bounding box center [155, 467] width 43 height 15
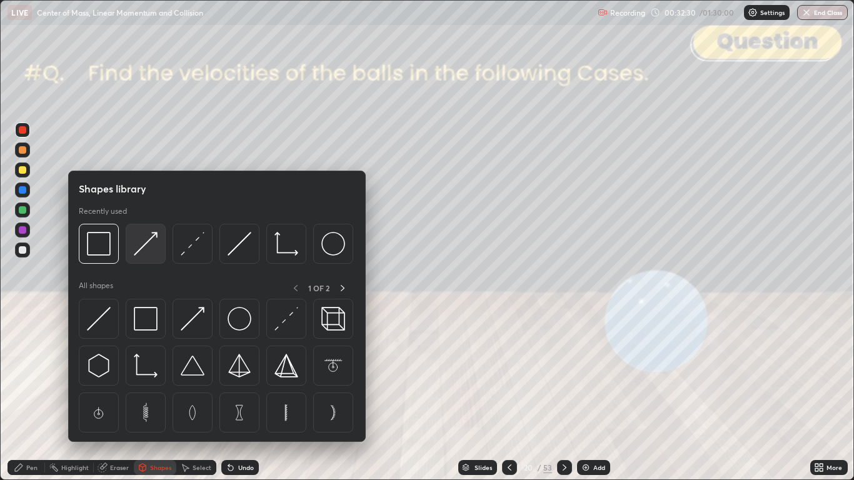
click at [148, 246] on img at bounding box center [146, 244] width 24 height 24
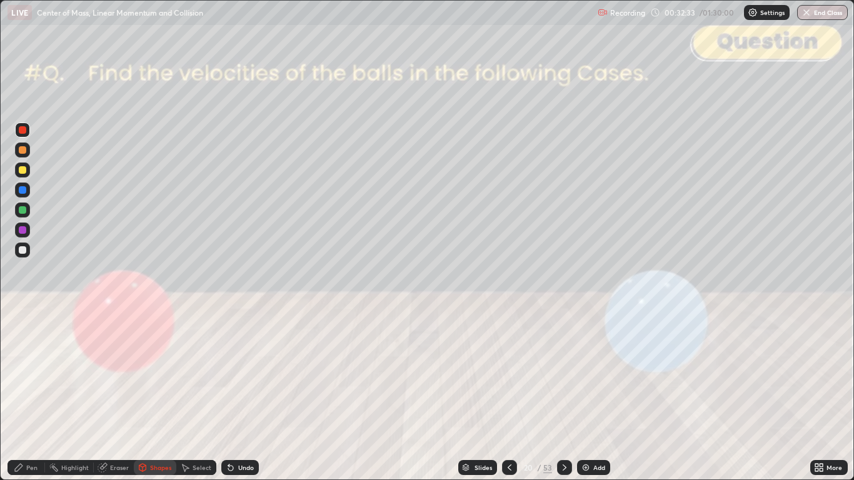
click at [25, 395] on div "Pen" at bounding box center [27, 467] width 38 height 15
click at [143, 395] on icon at bounding box center [142, 467] width 7 height 2
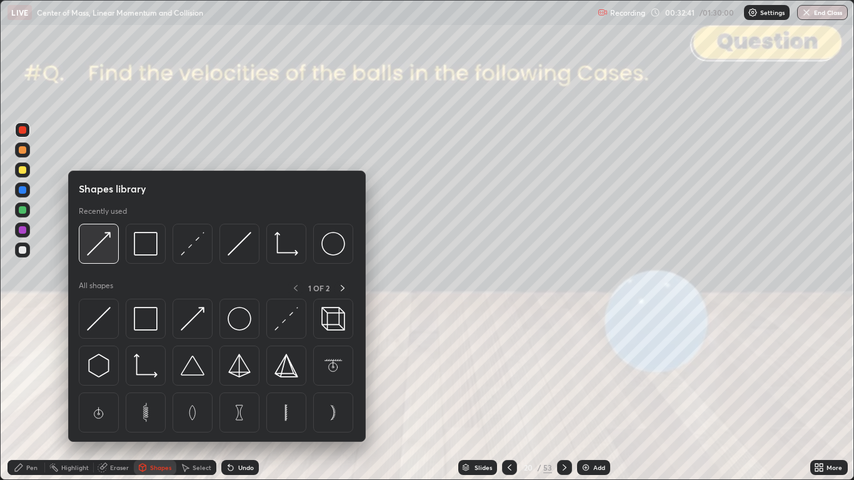
click at [99, 250] on img at bounding box center [99, 244] width 24 height 24
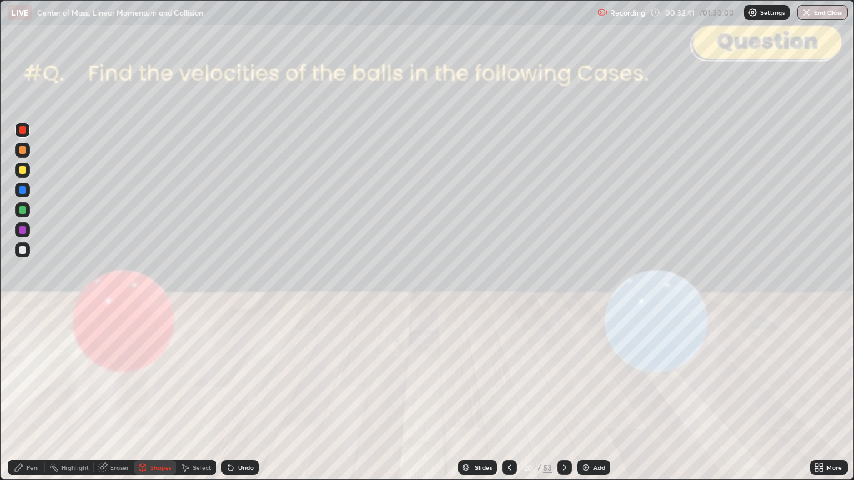
click at [22, 191] on div at bounding box center [23, 190] width 8 height 8
click at [23, 395] on icon at bounding box center [19, 468] width 10 height 10
click at [24, 133] on div at bounding box center [23, 130] width 8 height 8
click at [19, 253] on div at bounding box center [23, 250] width 8 height 8
click at [159, 395] on div "Shapes" at bounding box center [160, 468] width 21 height 6
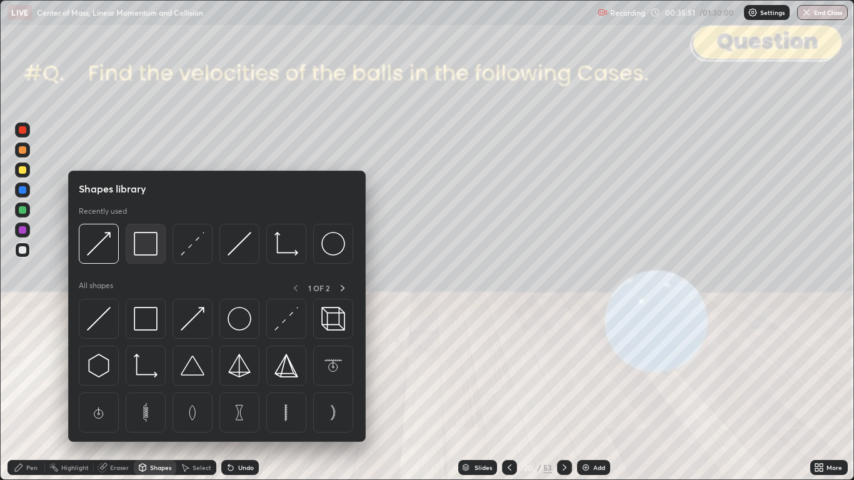
click at [144, 245] on img at bounding box center [146, 244] width 24 height 24
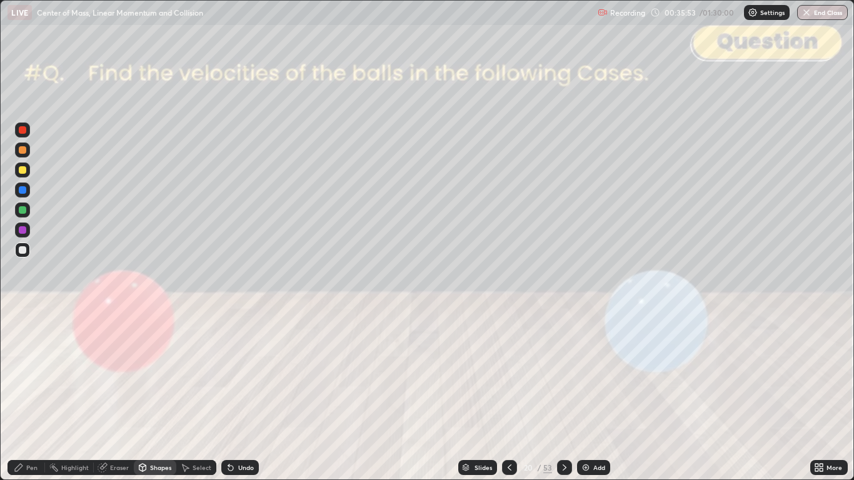
click at [249, 395] on div "Undo" at bounding box center [246, 468] width 16 height 6
click at [24, 131] on div at bounding box center [23, 130] width 8 height 8
click at [21, 244] on div at bounding box center [22, 250] width 15 height 15
click at [28, 395] on div "Pen" at bounding box center [27, 467] width 38 height 15
click at [155, 395] on div "Shapes" at bounding box center [160, 468] width 21 height 6
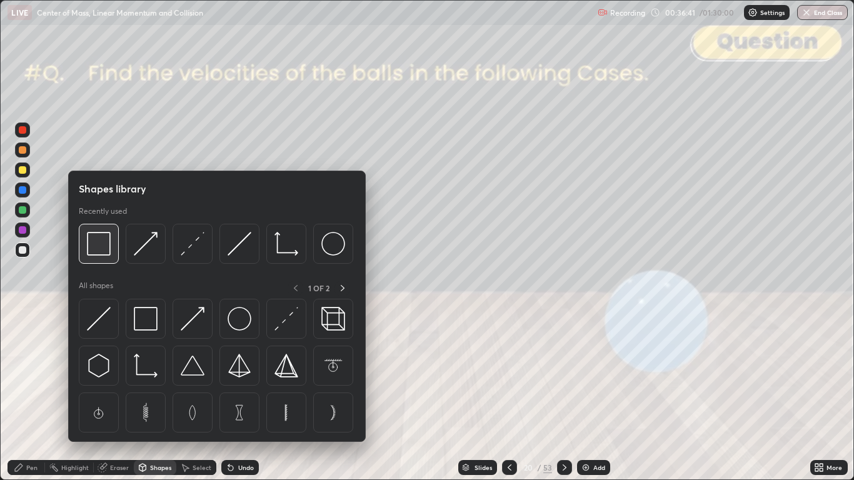
click at [101, 253] on img at bounding box center [99, 244] width 24 height 24
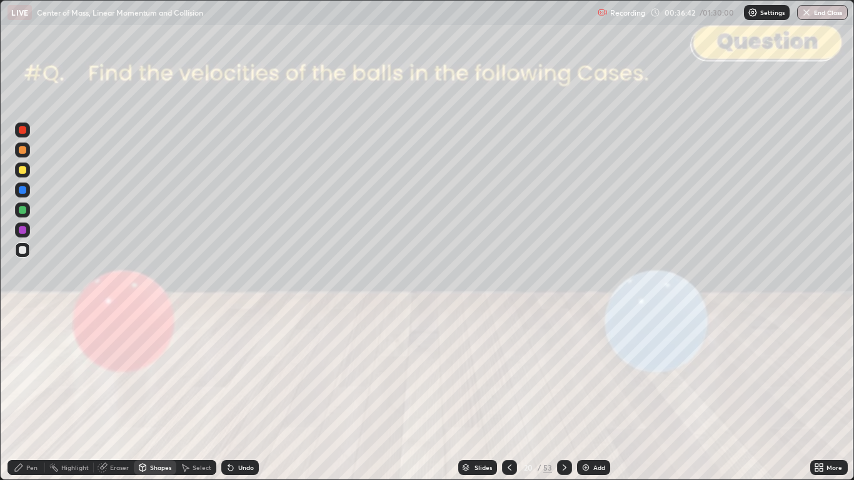
click at [23, 131] on div at bounding box center [23, 130] width 8 height 8
click at [19, 208] on div at bounding box center [23, 210] width 8 height 8
click at [150, 395] on div "Shapes" at bounding box center [160, 468] width 21 height 6
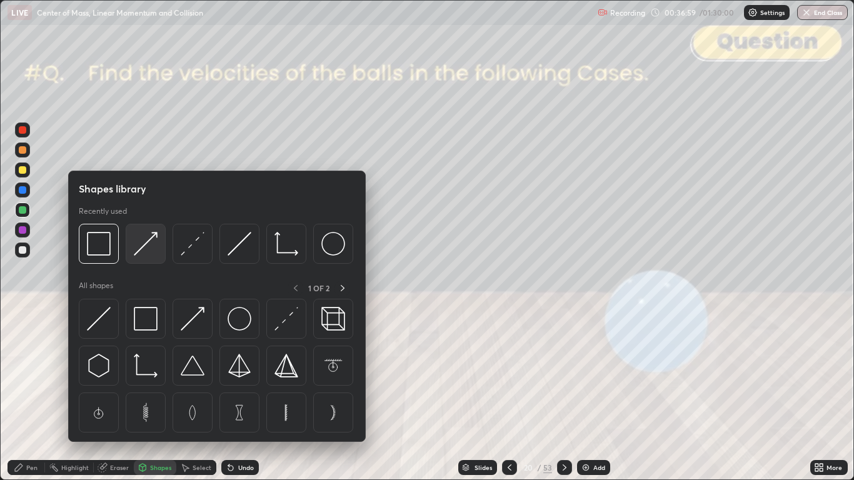
click at [139, 249] on img at bounding box center [146, 244] width 24 height 24
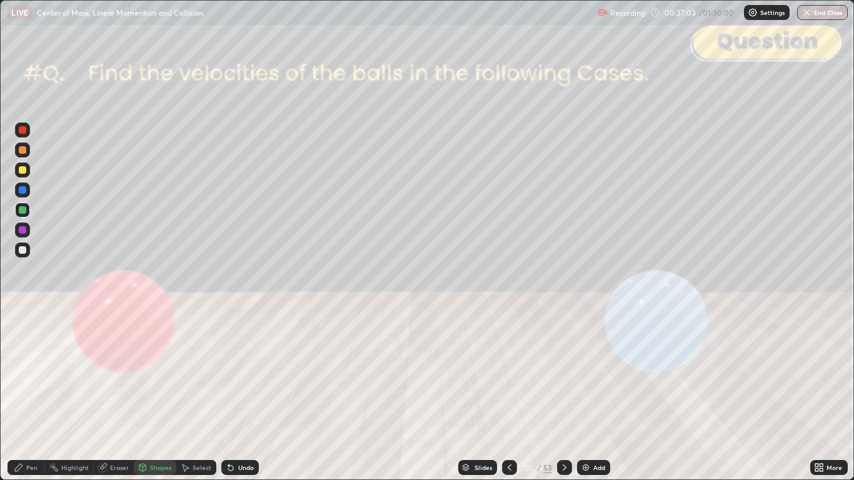
click at [16, 395] on icon at bounding box center [19, 468] width 10 height 10
click at [246, 395] on div "Undo" at bounding box center [246, 468] width 16 height 6
click at [156, 395] on div "Shapes" at bounding box center [160, 468] width 21 height 6
click at [22, 395] on div "Pen" at bounding box center [27, 467] width 38 height 15
click at [565, 395] on icon at bounding box center [565, 468] width 10 height 10
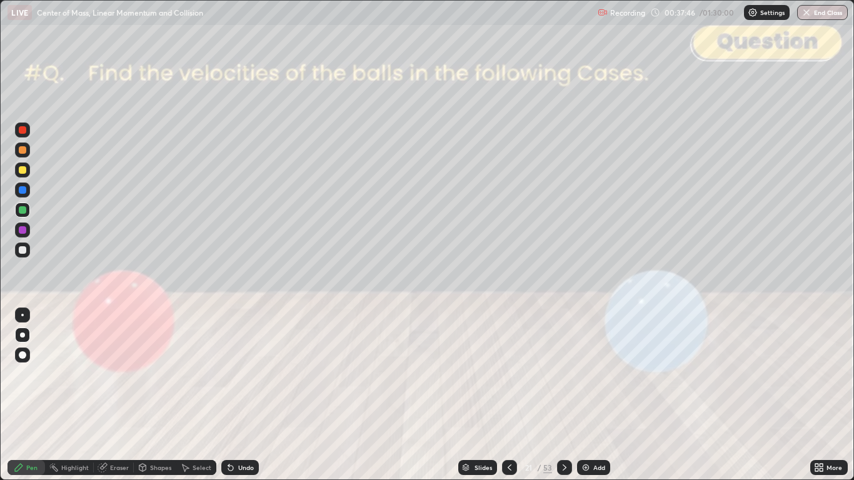
click at [21, 172] on div at bounding box center [23, 170] width 8 height 8
click at [23, 134] on div at bounding box center [22, 130] width 15 height 15
click at [154, 395] on div "Shapes" at bounding box center [160, 468] width 21 height 6
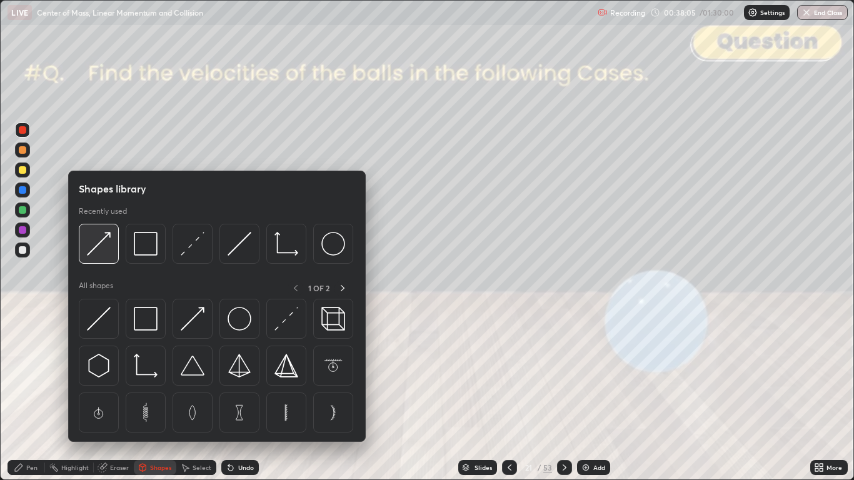
click at [103, 248] on img at bounding box center [99, 244] width 24 height 24
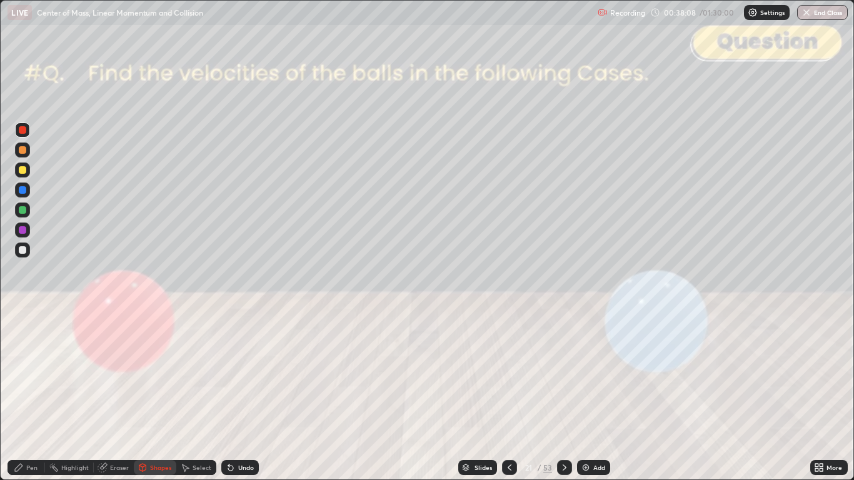
click at [29, 395] on div "Pen" at bounding box center [27, 467] width 38 height 15
click at [21, 190] on div at bounding box center [23, 190] width 8 height 8
click at [154, 395] on div "Shapes" at bounding box center [160, 468] width 21 height 6
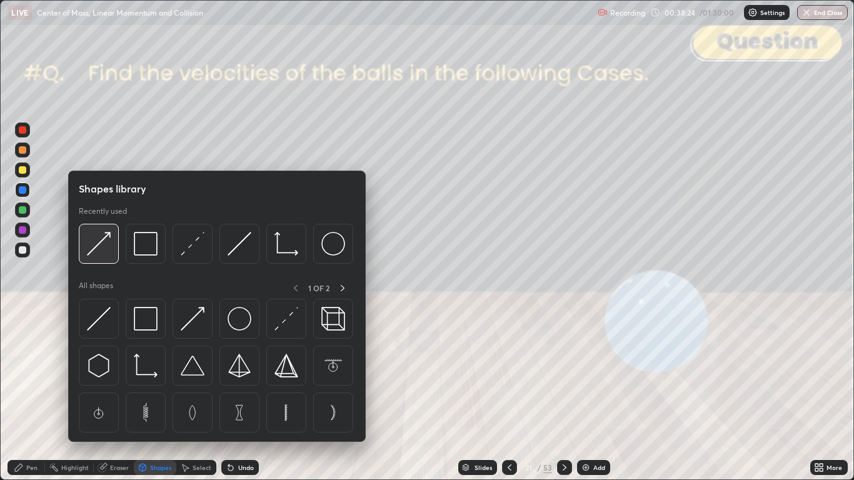
click at [103, 246] on img at bounding box center [99, 244] width 24 height 24
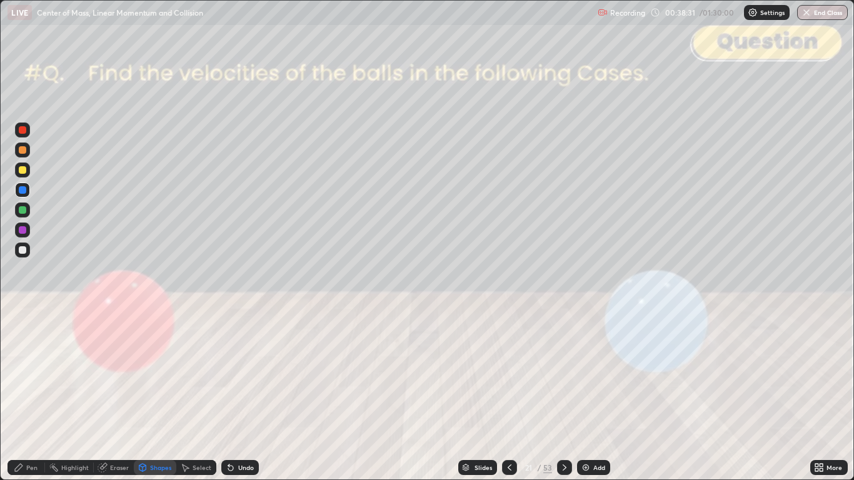
click at [24, 395] on icon at bounding box center [19, 468] width 10 height 10
click at [19, 250] on div at bounding box center [23, 250] width 8 height 8
click at [159, 395] on div "Shapes" at bounding box center [160, 468] width 21 height 6
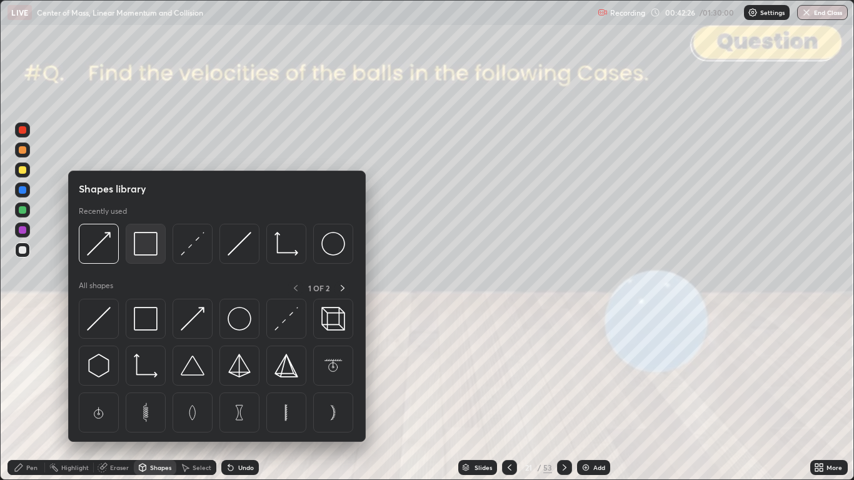
click at [147, 241] on img at bounding box center [146, 244] width 24 height 24
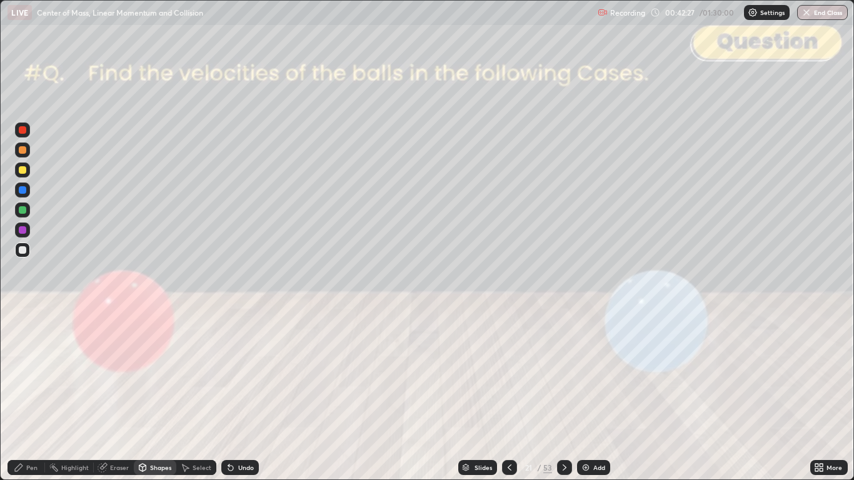
click at [22, 129] on div at bounding box center [23, 130] width 8 height 8
click at [26, 251] on div at bounding box center [23, 250] width 8 height 8
click at [28, 395] on div "Pen" at bounding box center [31, 468] width 11 height 6
click at [246, 395] on div "Undo" at bounding box center [246, 468] width 16 height 6
click at [142, 395] on icon at bounding box center [142, 467] width 7 height 2
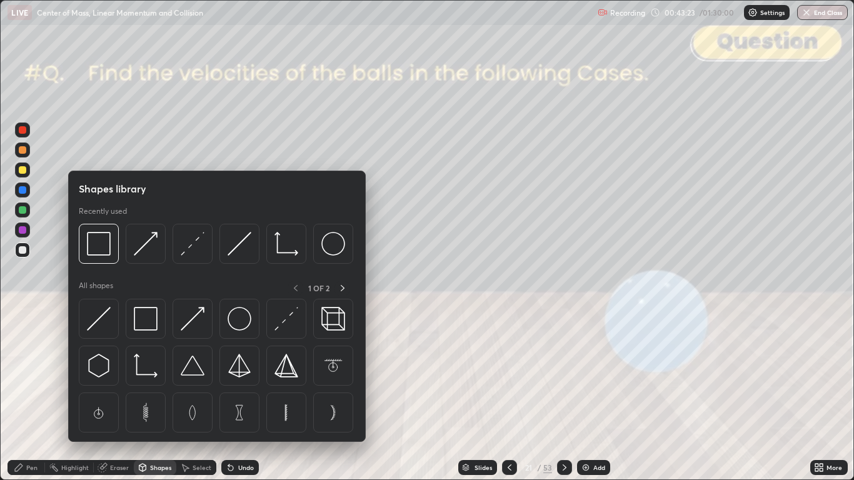
click at [23, 129] on div at bounding box center [23, 130] width 8 height 8
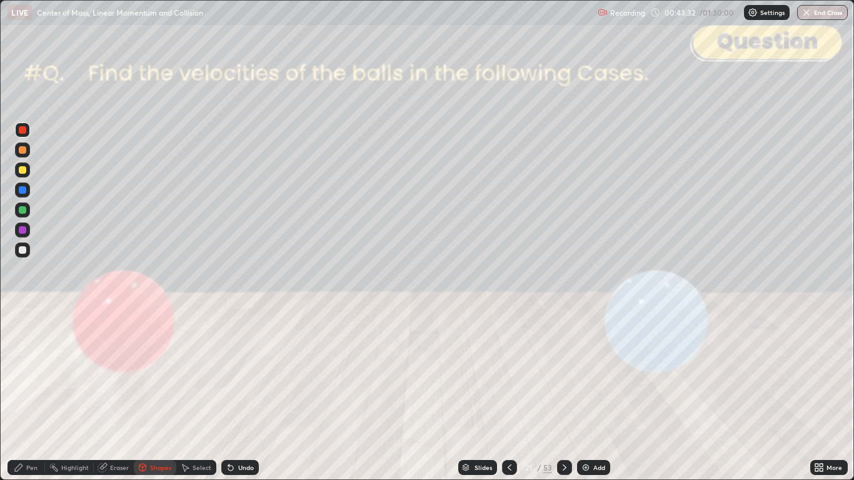
click at [21, 395] on icon at bounding box center [19, 468] width 8 height 8
click at [18, 248] on div at bounding box center [22, 250] width 15 height 15
click at [564, 395] on icon at bounding box center [565, 468] width 10 height 10
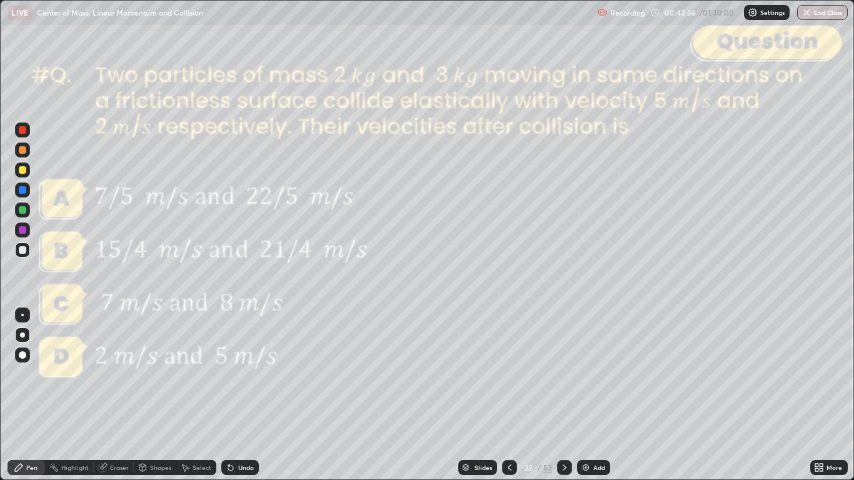
click at [821, 395] on icon at bounding box center [821, 465] width 3 height 3
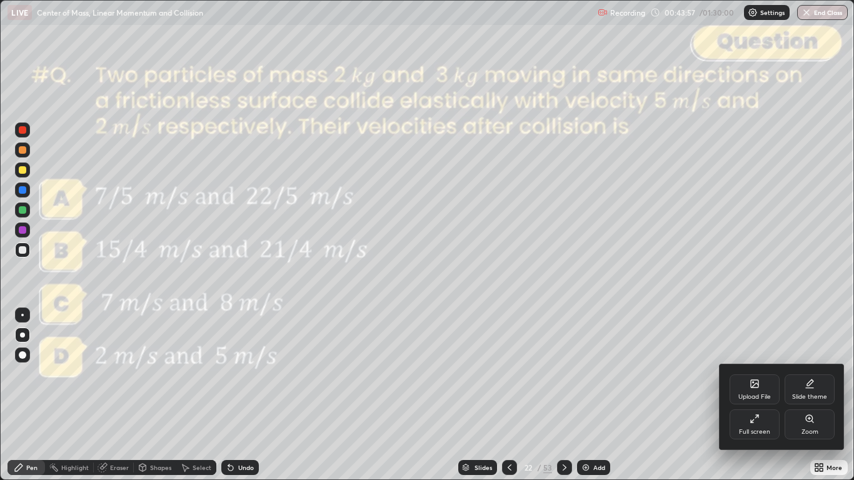
click at [757, 395] on div "Full screen" at bounding box center [755, 425] width 50 height 30
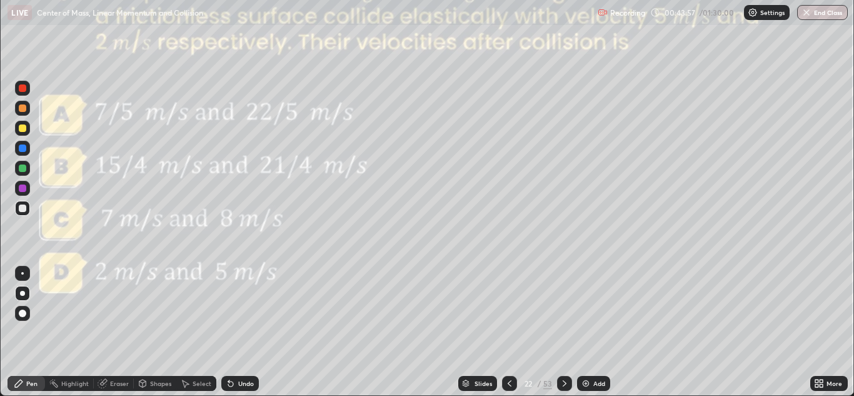
scroll to position [62153, 61695]
